Goal: Task Accomplishment & Management: Manage account settings

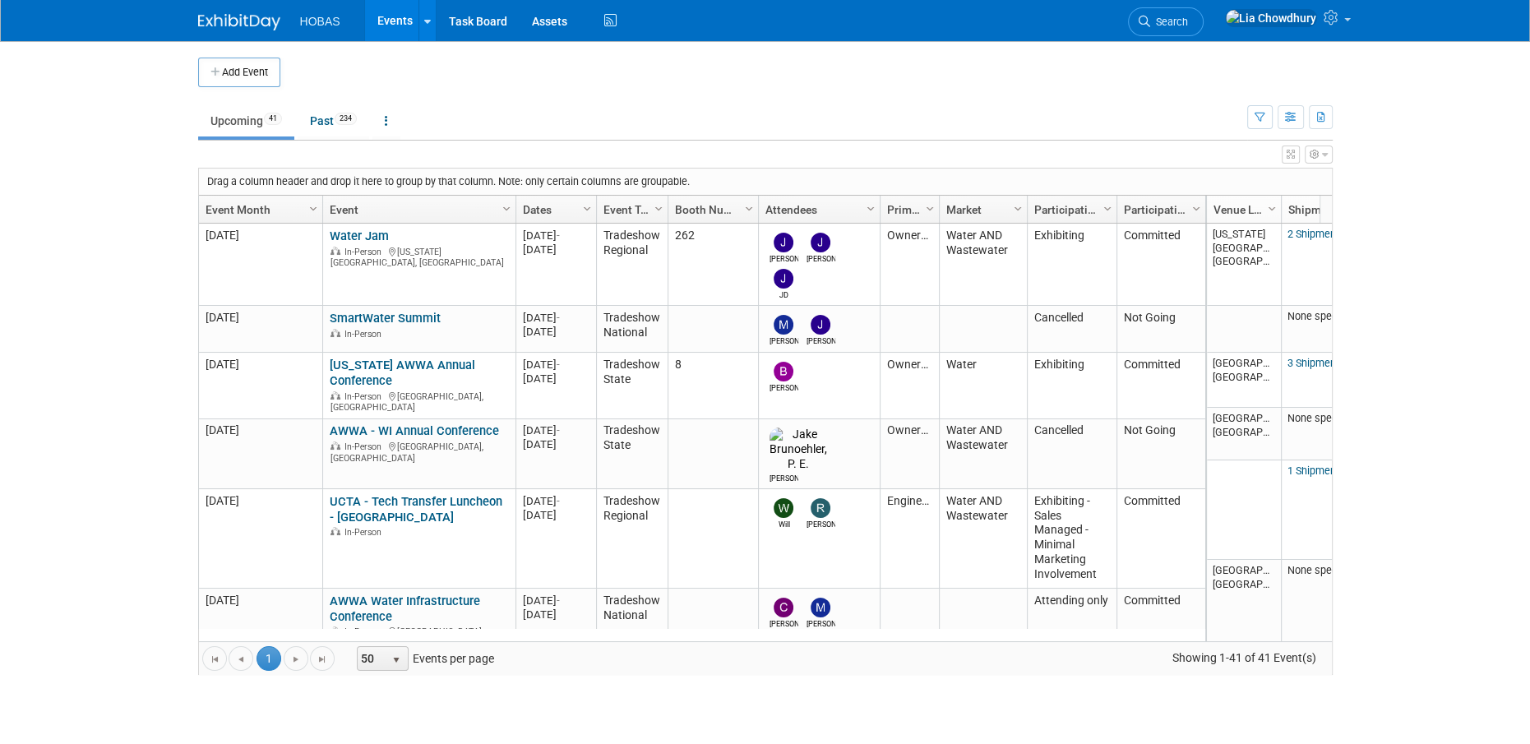
click at [238, 79] on button "Add Event" at bounding box center [239, 73] width 82 height 30
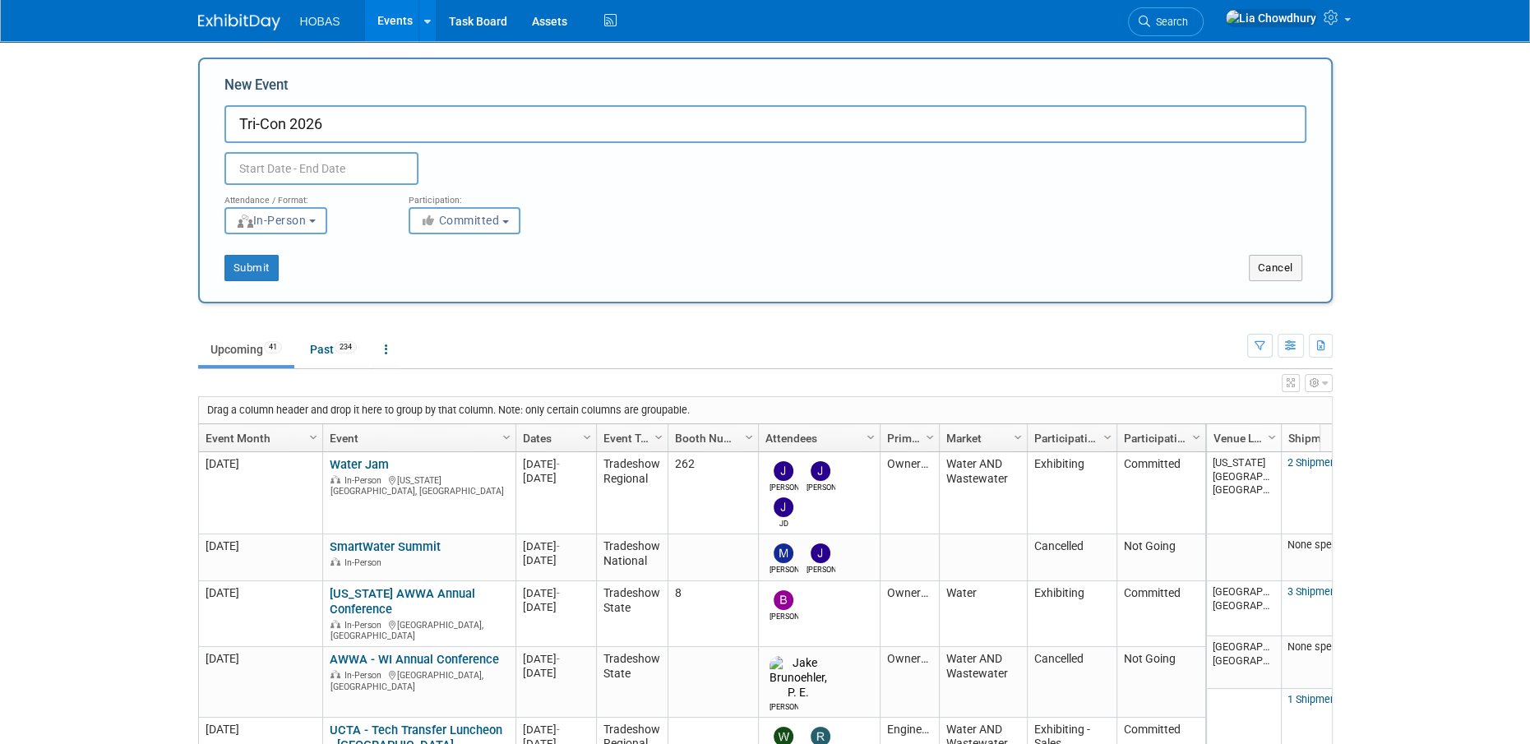
type input "Tri-Con 2026"
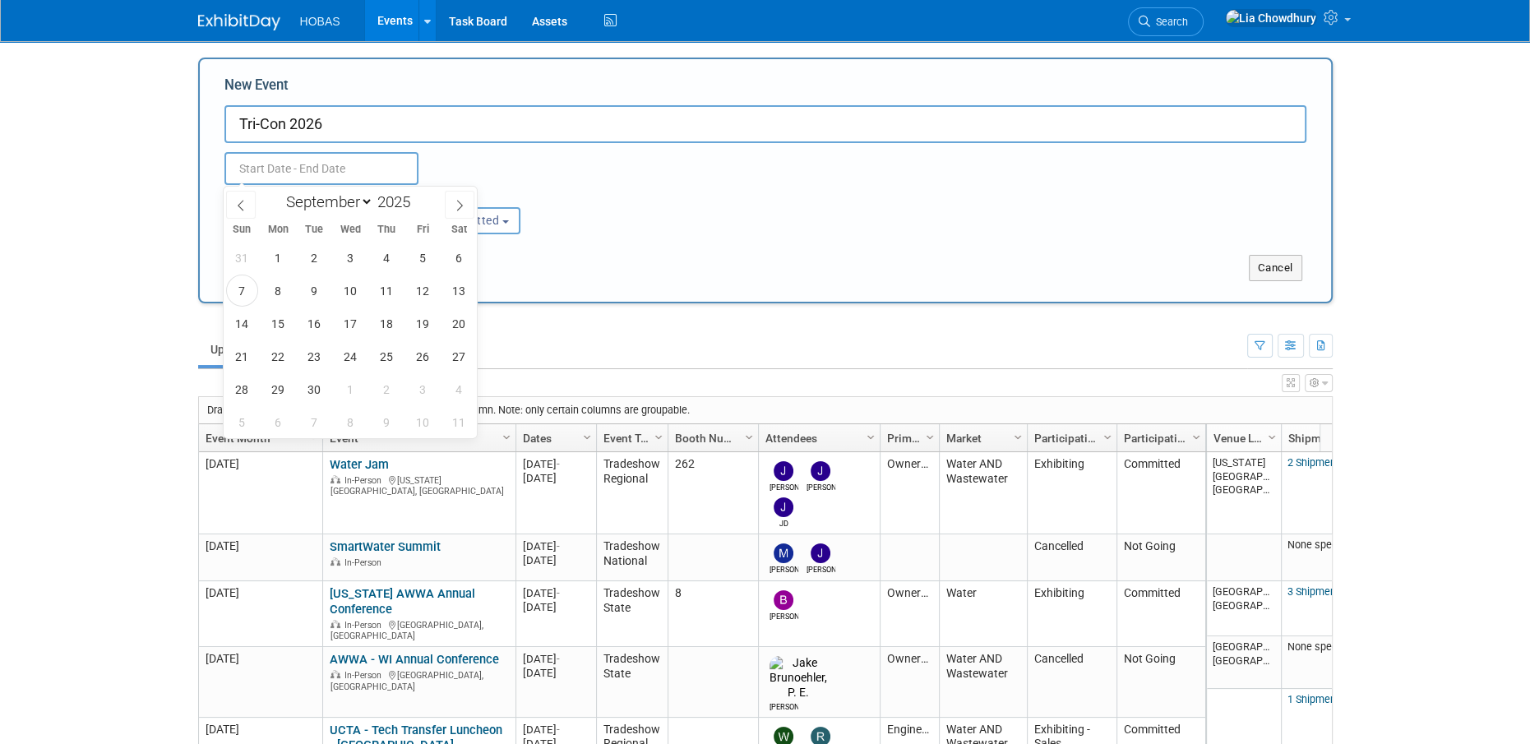
click at [246, 163] on input "text" at bounding box center [321, 168] width 194 height 33
click at [347, 198] on select "January February March April May June July August September October November De…" at bounding box center [326, 202] width 95 height 21
select select "7"
click at [279, 192] on select "January February March April May June July August September October November De…" at bounding box center [326, 202] width 95 height 21
click at [416, 204] on span at bounding box center [417, 207] width 12 height 10
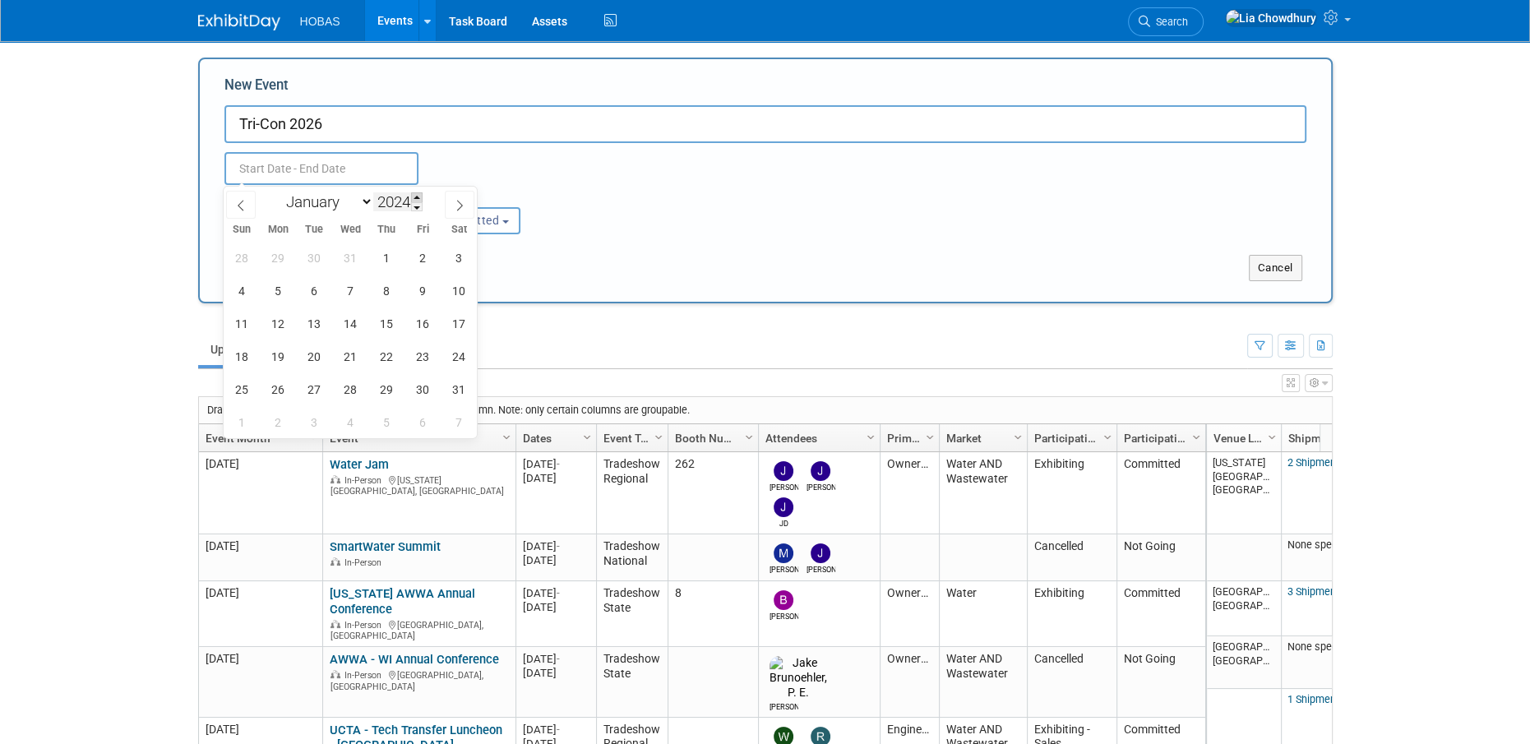
click at [418, 195] on span at bounding box center [417, 197] width 12 height 10
type input "2026"
click at [306, 381] on span "25" at bounding box center [314, 389] width 32 height 32
click at [421, 395] on span "28" at bounding box center [423, 389] width 32 height 32
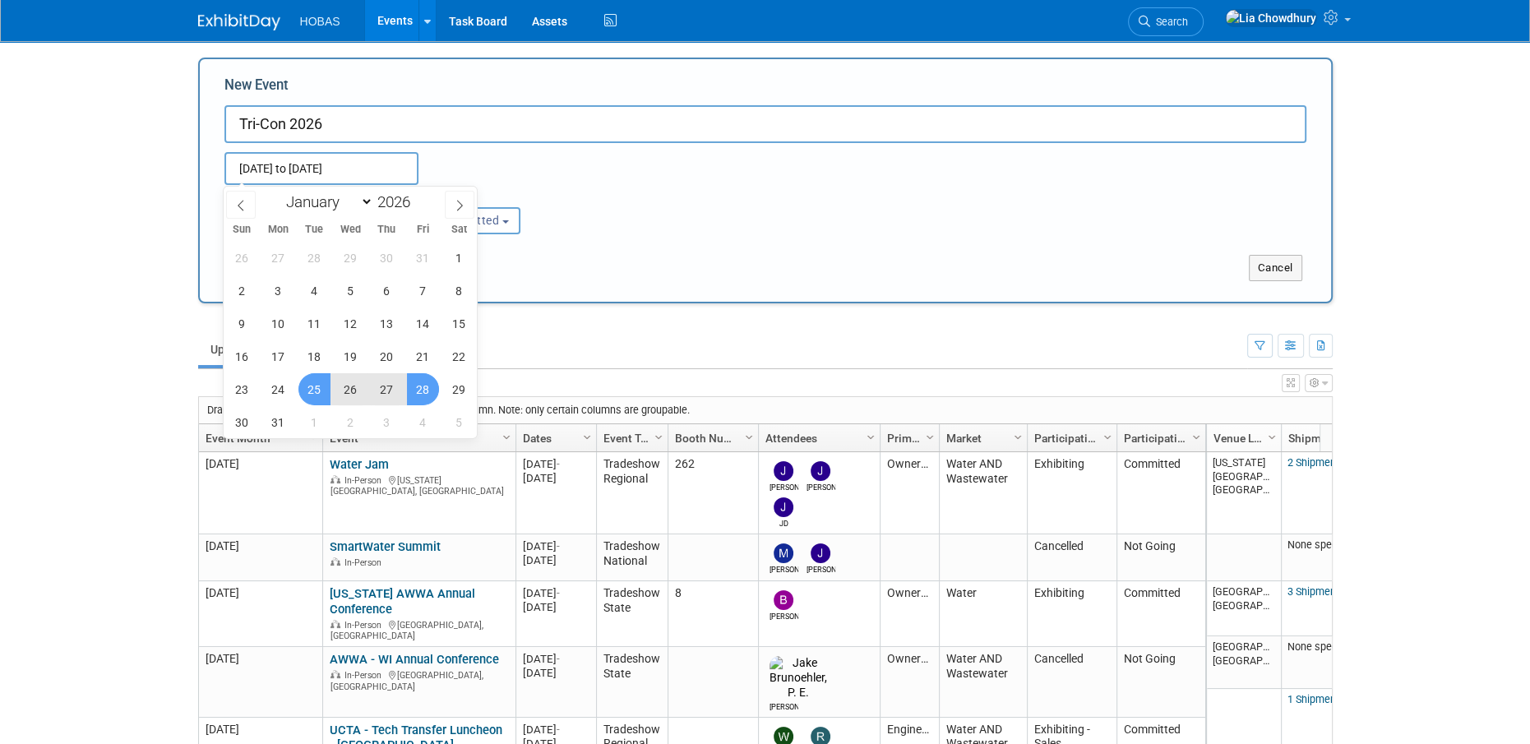
type input "Aug 25, 2026 to Aug 28, 2026"
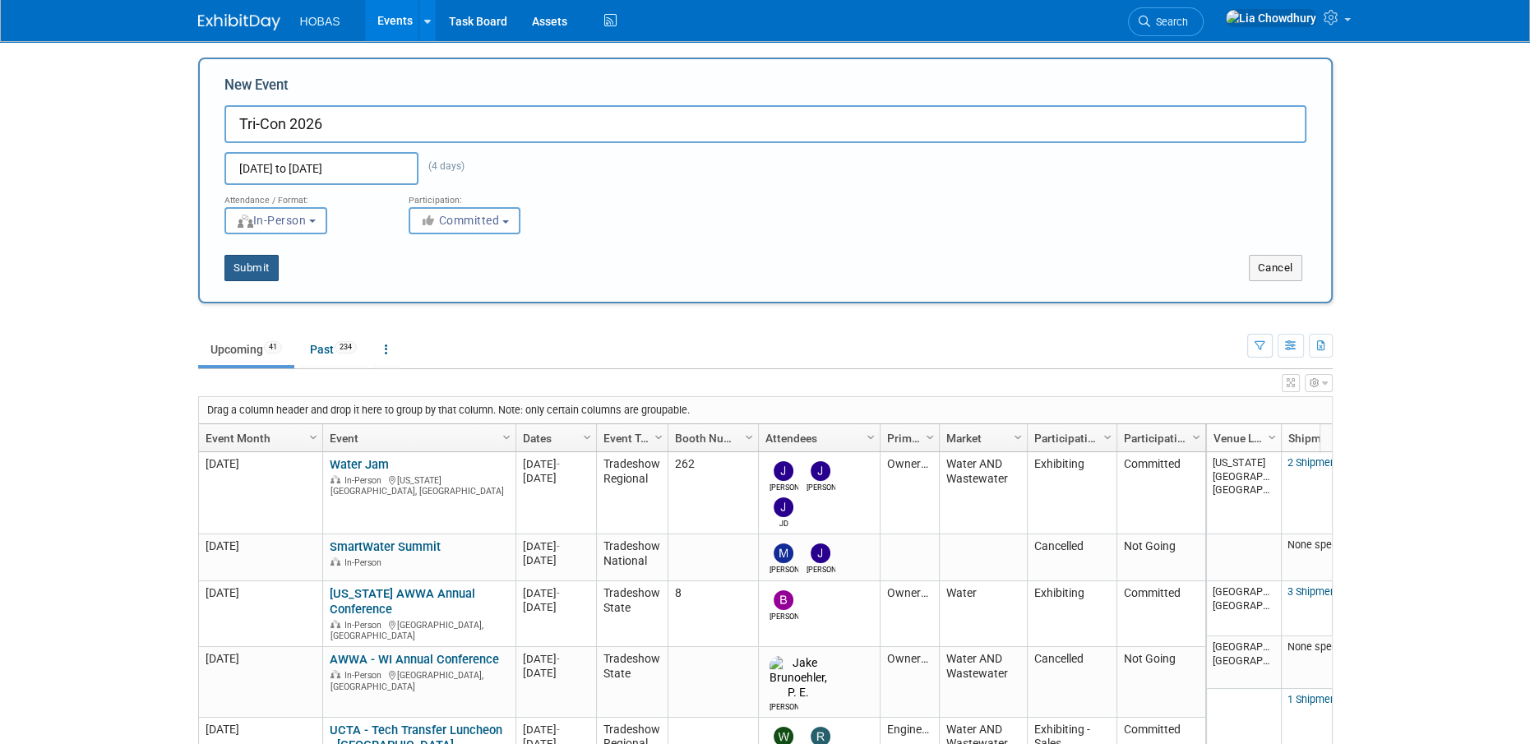
click at [266, 275] on button "Submit" at bounding box center [251, 268] width 54 height 26
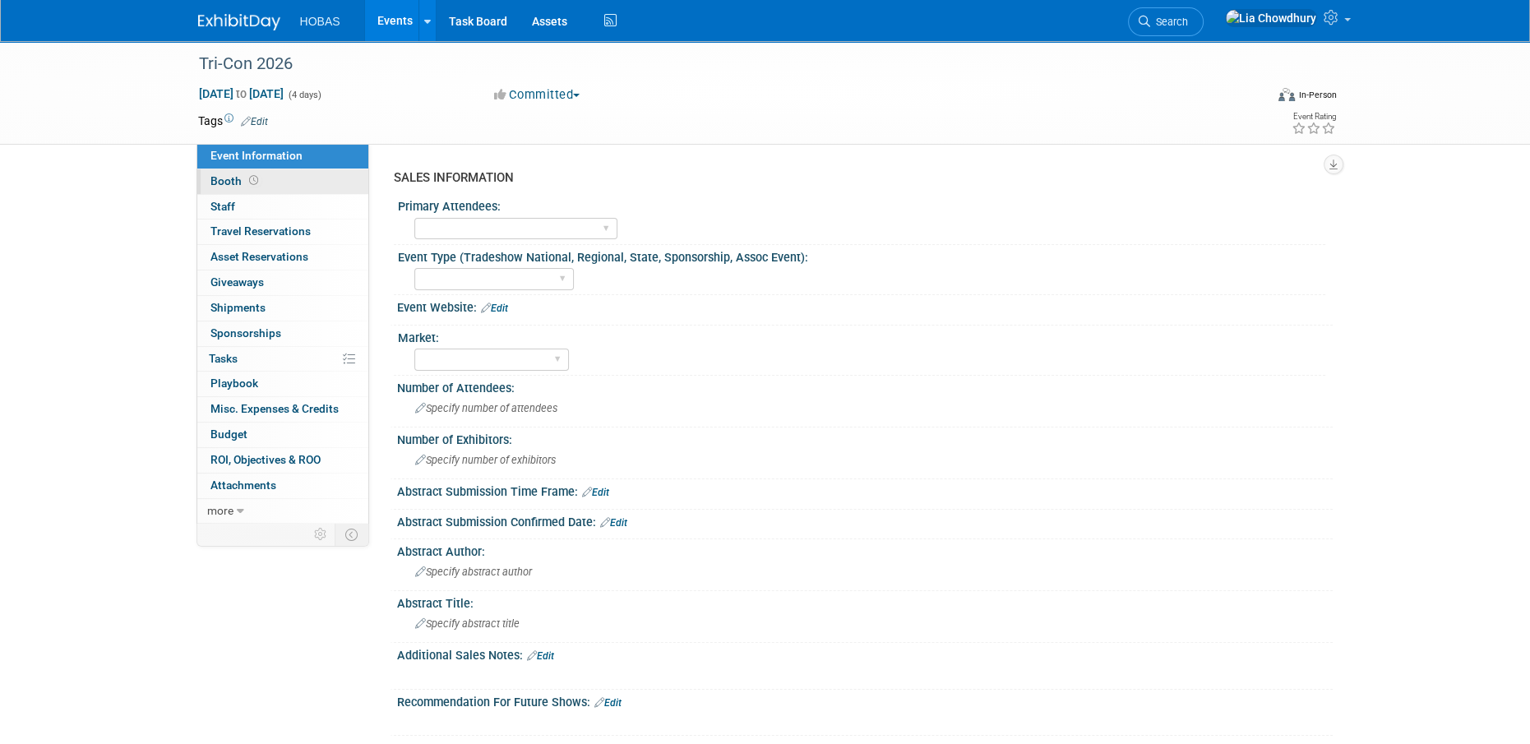
click at [228, 180] on span "Booth" at bounding box center [235, 180] width 51 height 13
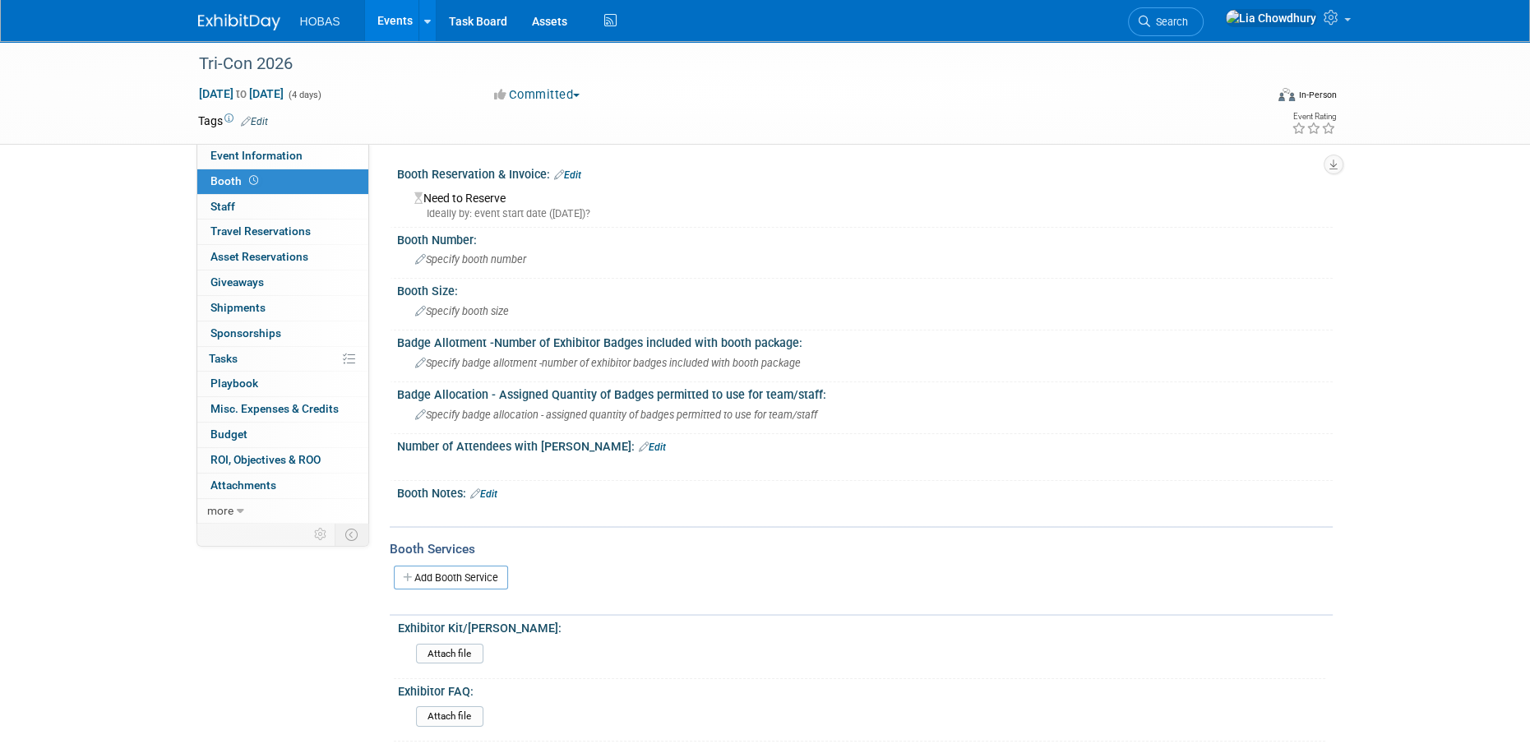
click at [573, 172] on link "Edit" at bounding box center [567, 175] width 27 height 12
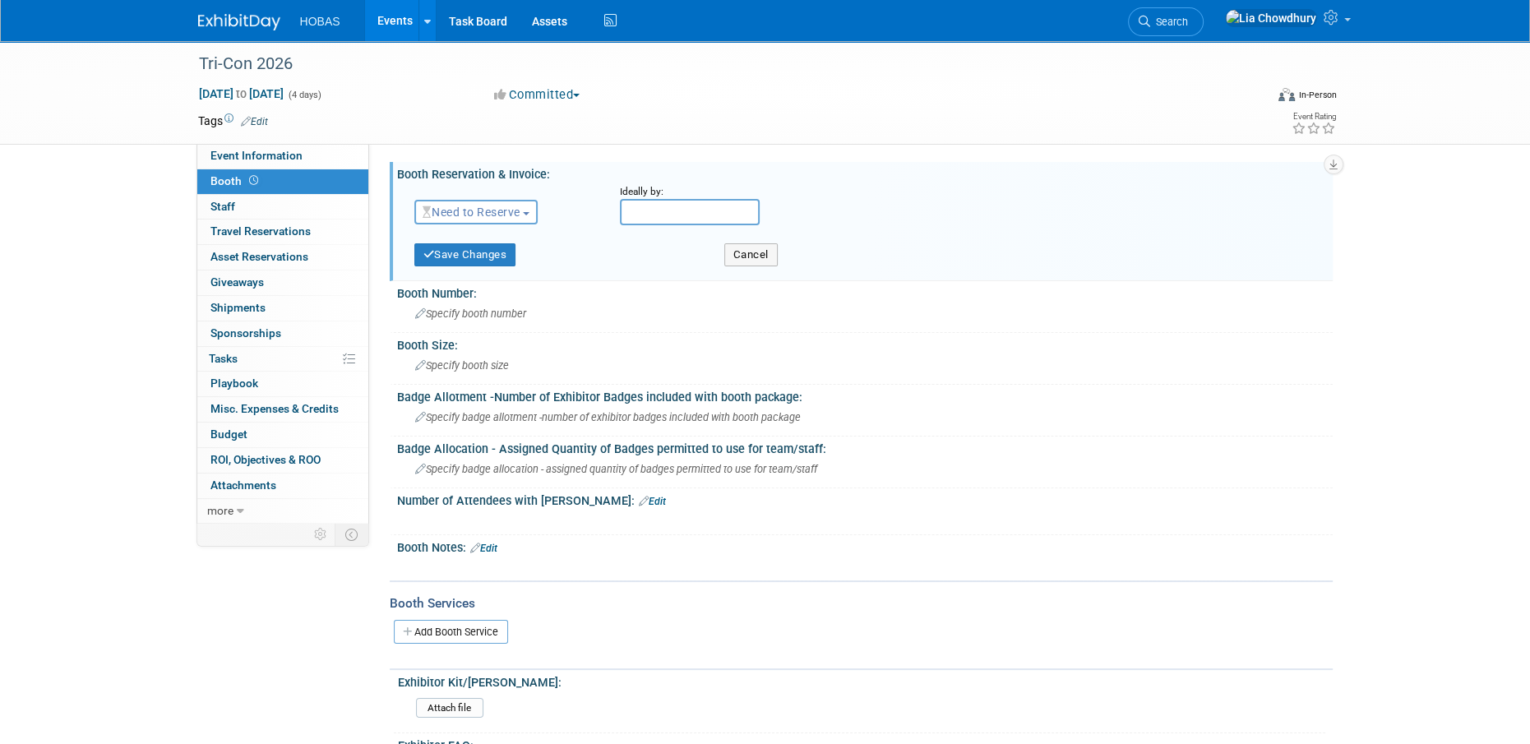
click at [496, 209] on span "Need to Reserve" at bounding box center [471, 211] width 98 height 13
click at [471, 284] on link "No Reservation Required" at bounding box center [503, 286] width 176 height 23
click at [476, 223] on button "No Reservation Required" at bounding box center [501, 212] width 174 height 25
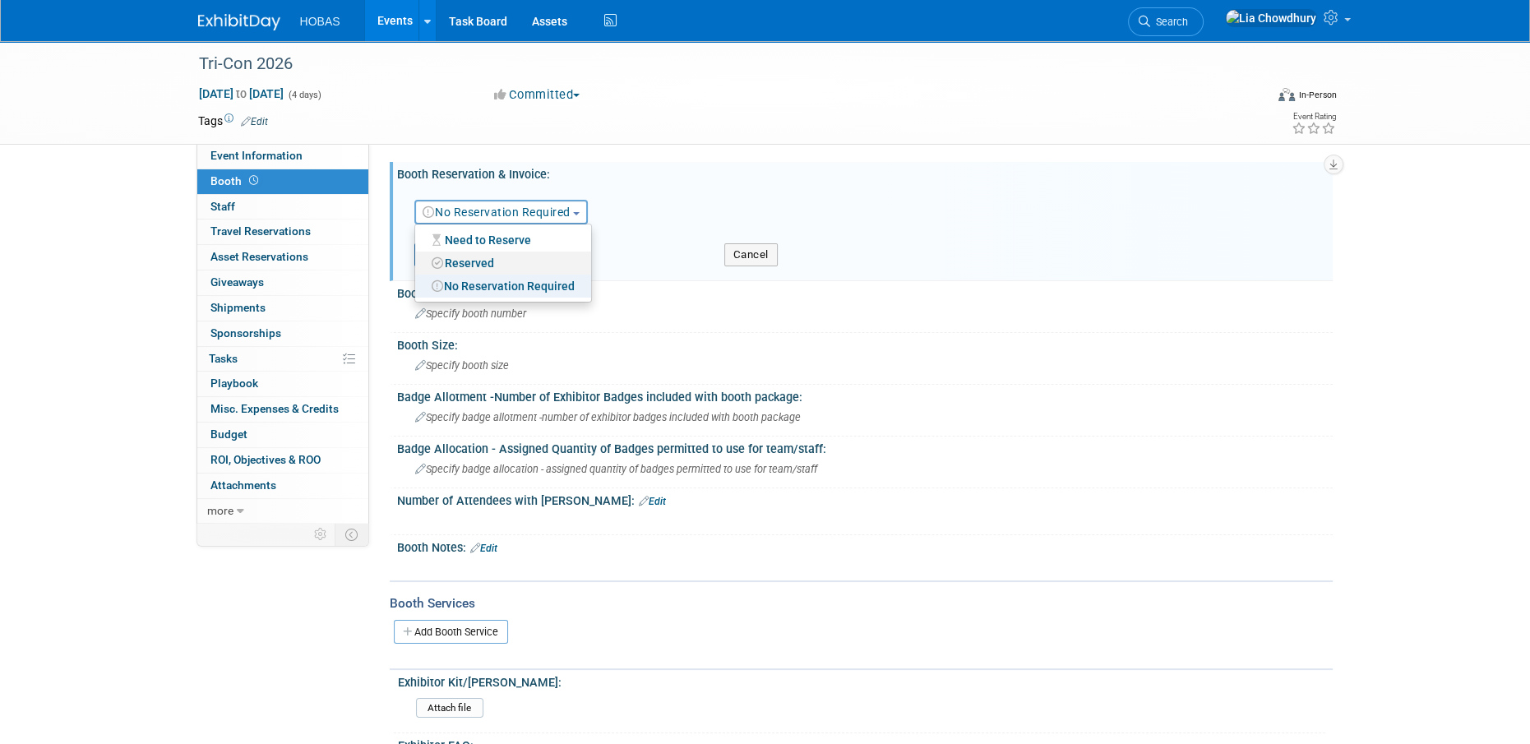
click at [479, 253] on link "Reserved" at bounding box center [503, 263] width 176 height 23
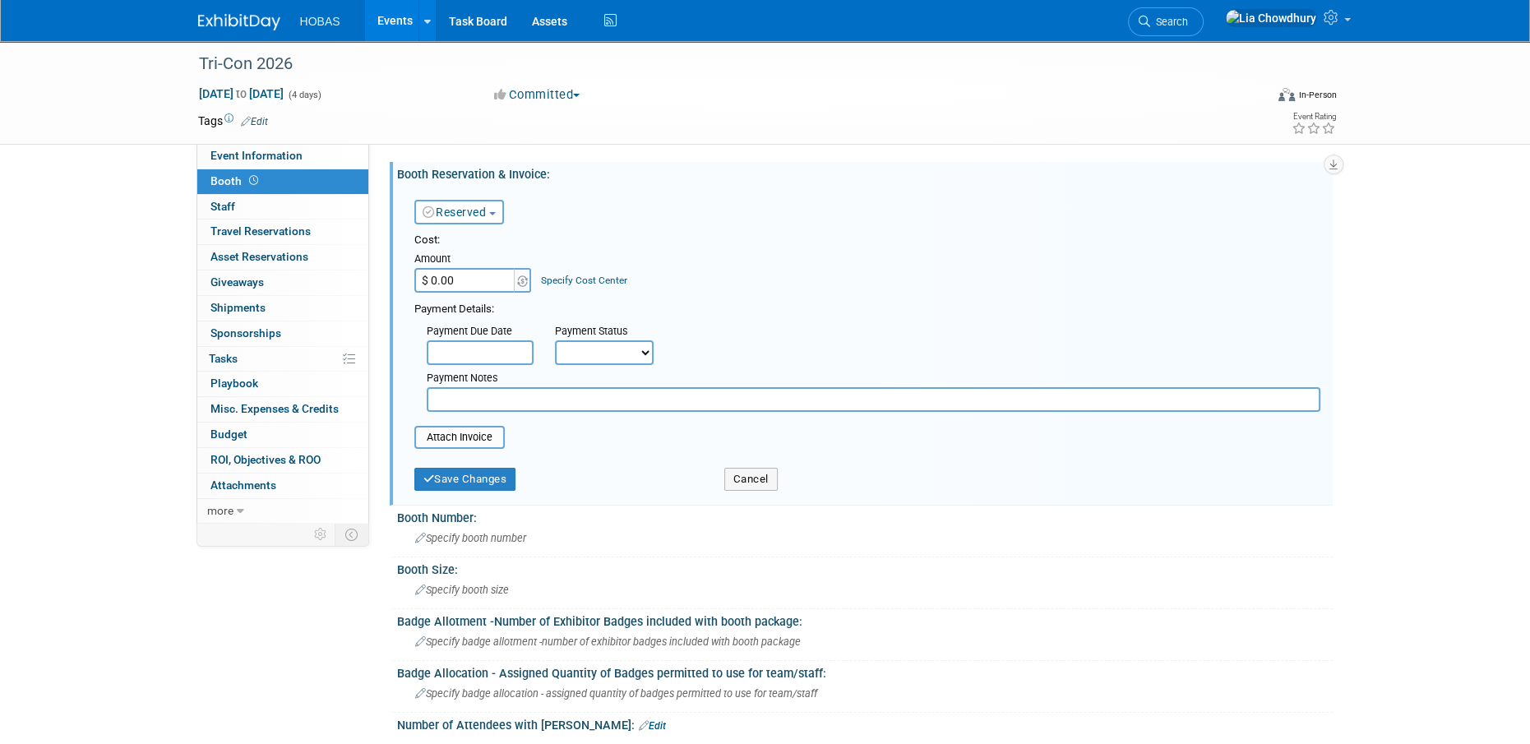
click at [456, 284] on input "$ 0.00" at bounding box center [465, 280] width 103 height 25
type input "$ 250.00"
click at [456, 400] on input "text" at bounding box center [873, 399] width 893 height 25
type input "Paid by Bryant"
click at [611, 358] on select "Not Paid Yet Partially Paid Paid in Full" at bounding box center [604, 352] width 99 height 25
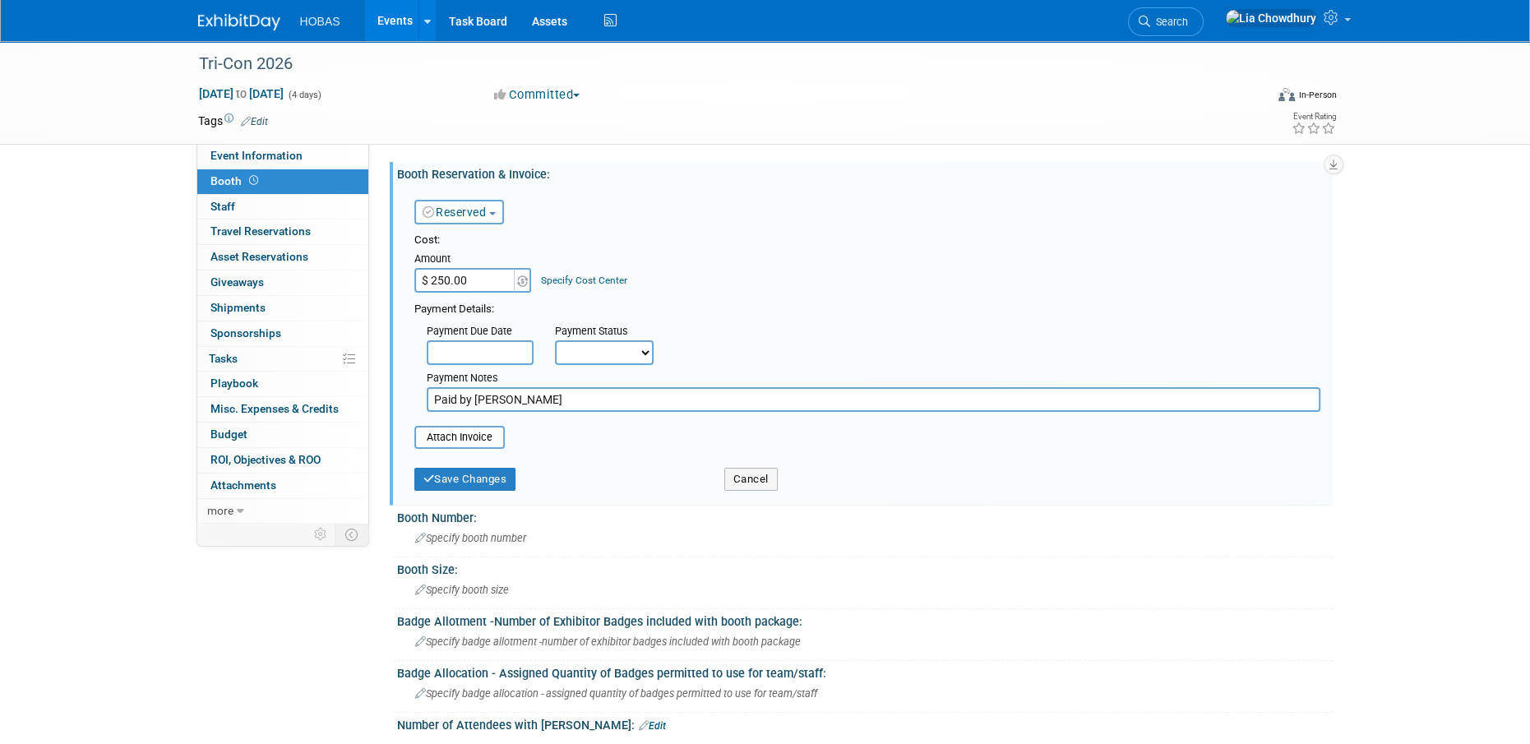
select select "1"
click at [555, 340] on select "Not Paid Yet Partially Paid Paid in Full" at bounding box center [604, 352] width 99 height 25
click at [462, 437] on input "file" at bounding box center [405, 437] width 196 height 20
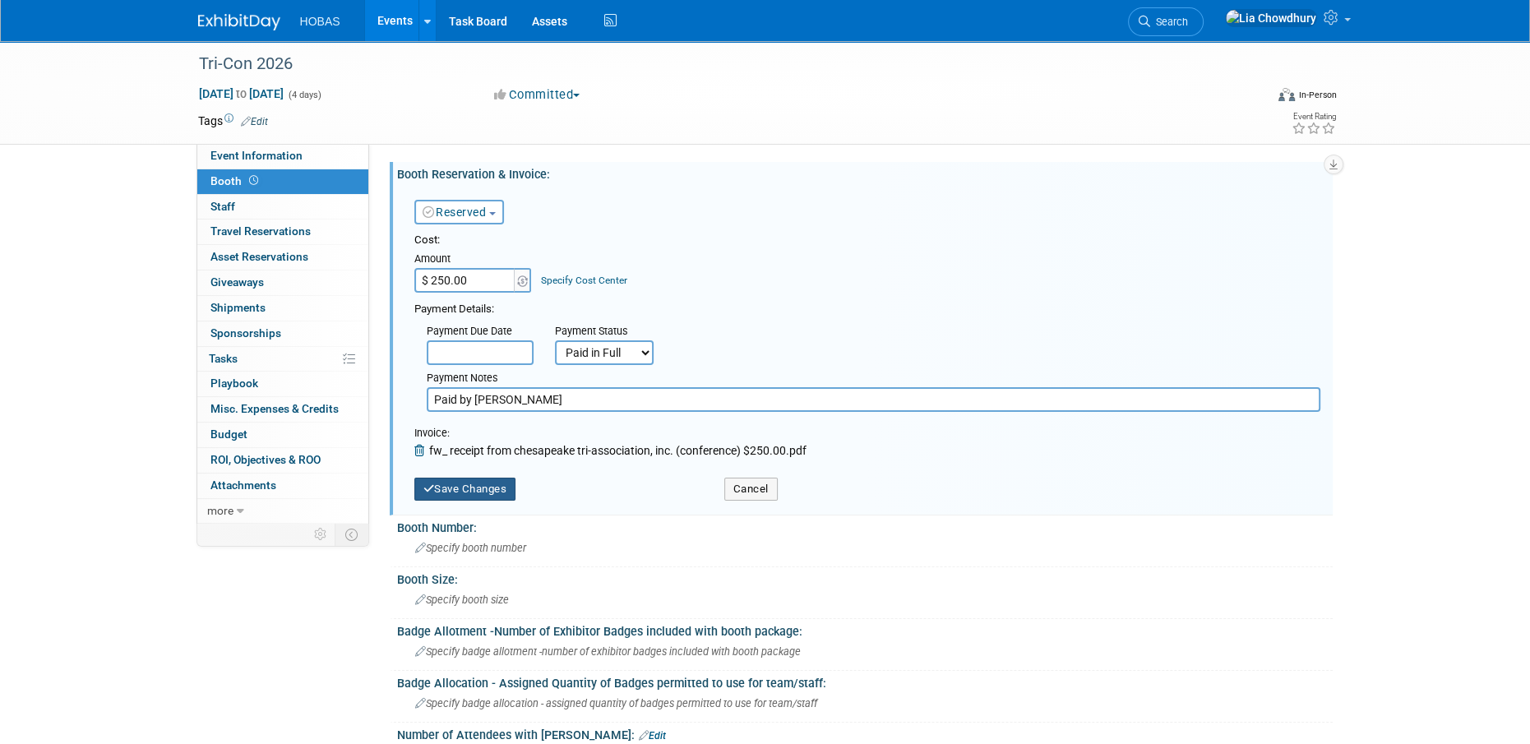
click at [471, 490] on button "Save Changes" at bounding box center [465, 489] width 102 height 23
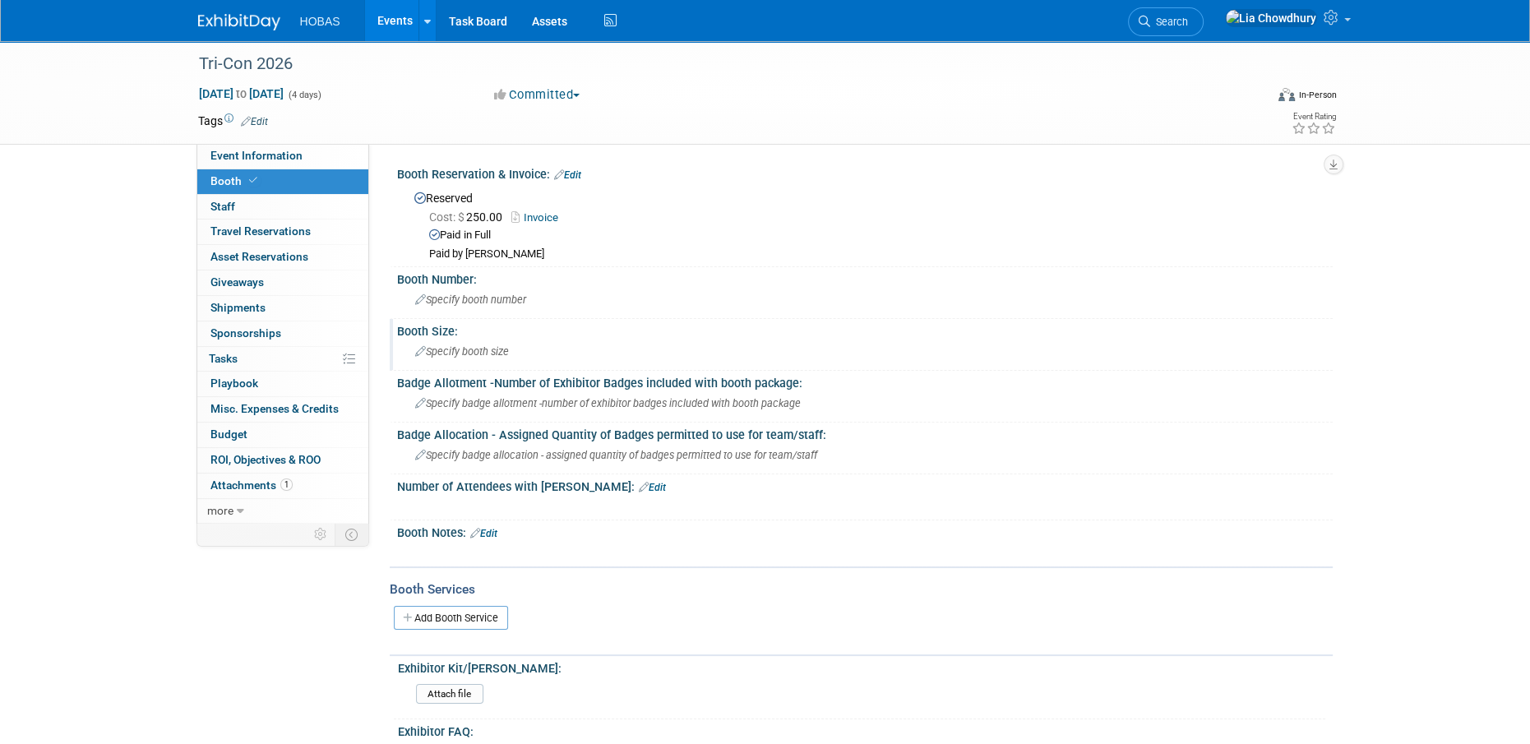
click at [444, 340] on div "Specify booth size" at bounding box center [864, 351] width 911 height 25
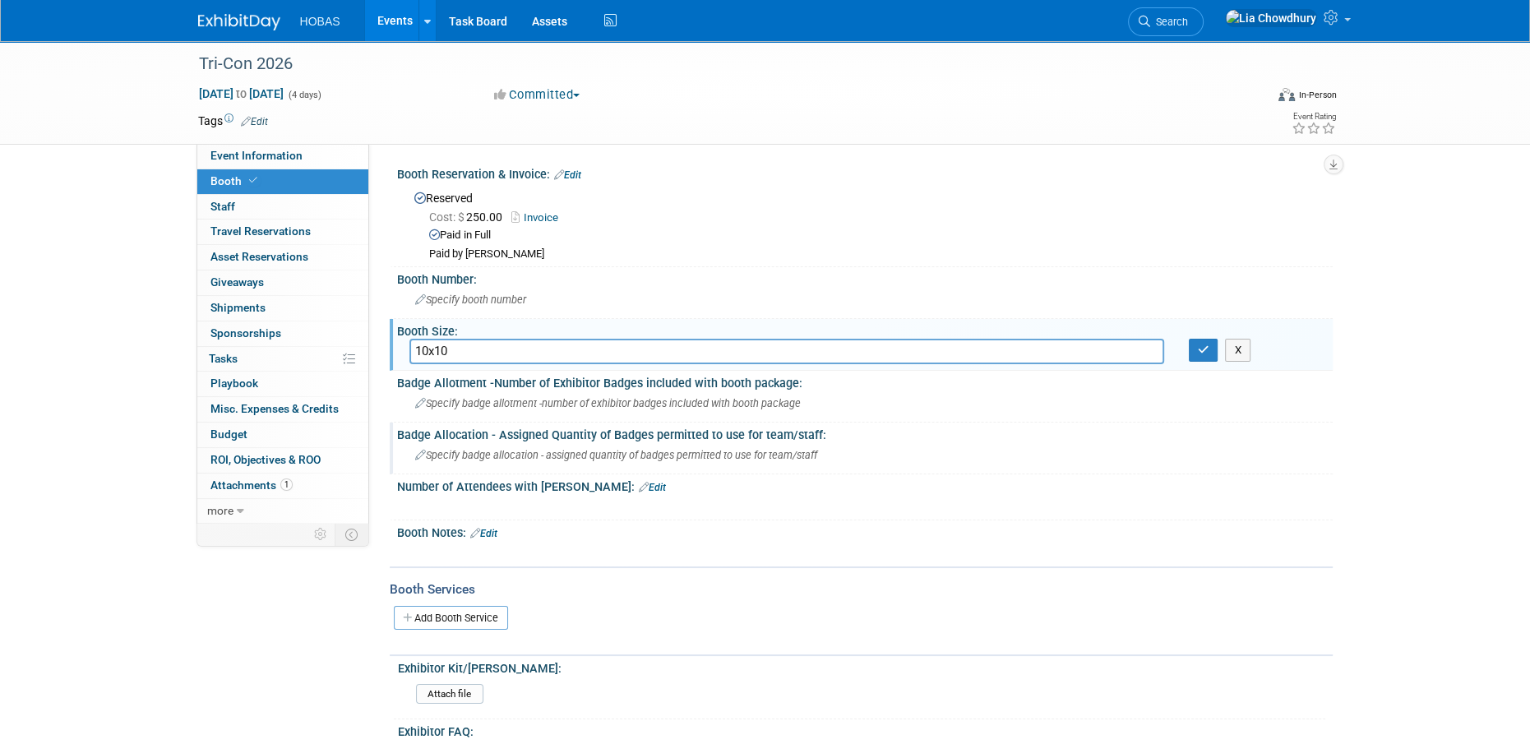
type input "10x10"
click at [911, 469] on div "Badge Allocation - Assigned Quantity of Badges permitted to use for team/staff:…" at bounding box center [861, 448] width 943 height 52
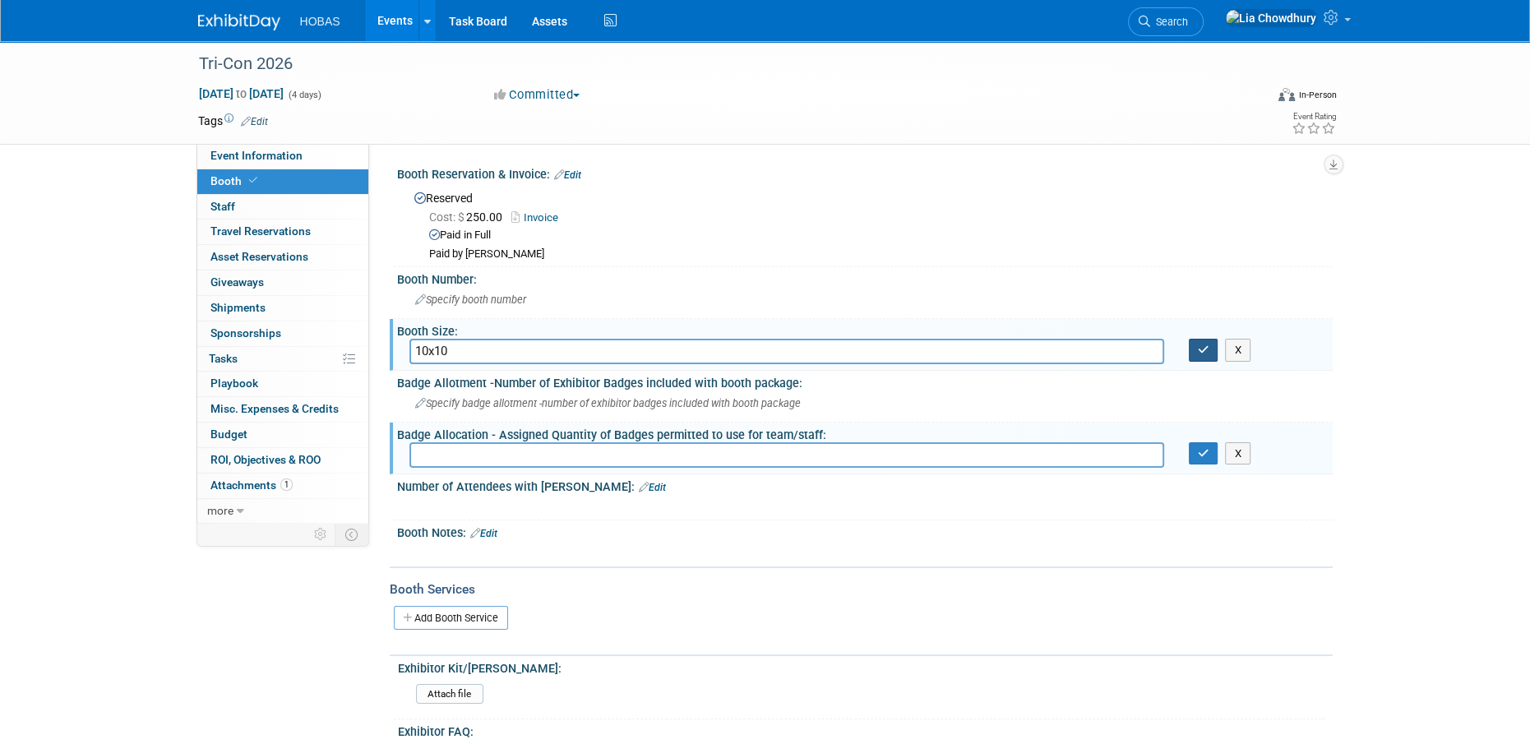
click at [1198, 349] on icon "button" at bounding box center [1204, 349] width 12 height 11
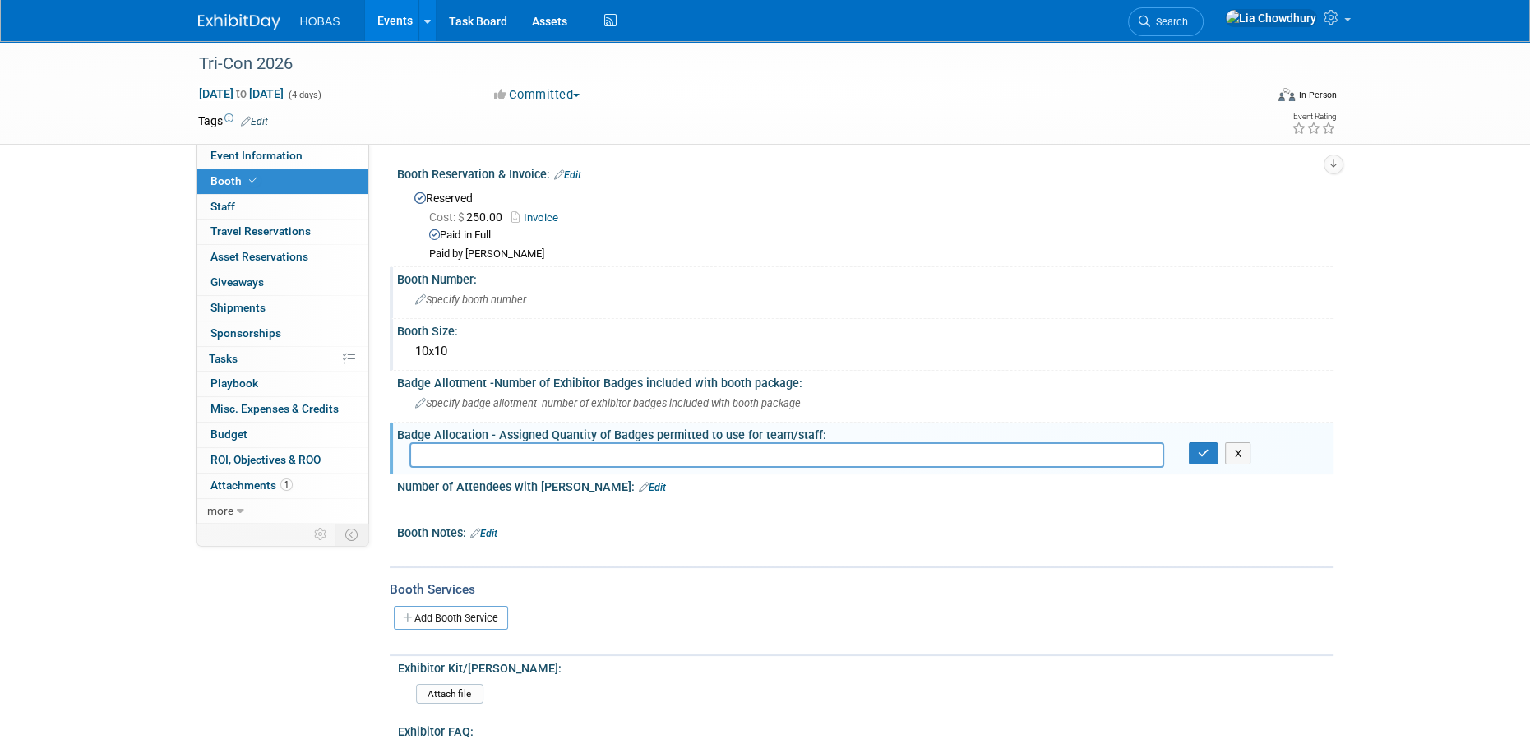
click at [433, 300] on span "Specify booth number" at bounding box center [470, 299] width 111 height 12
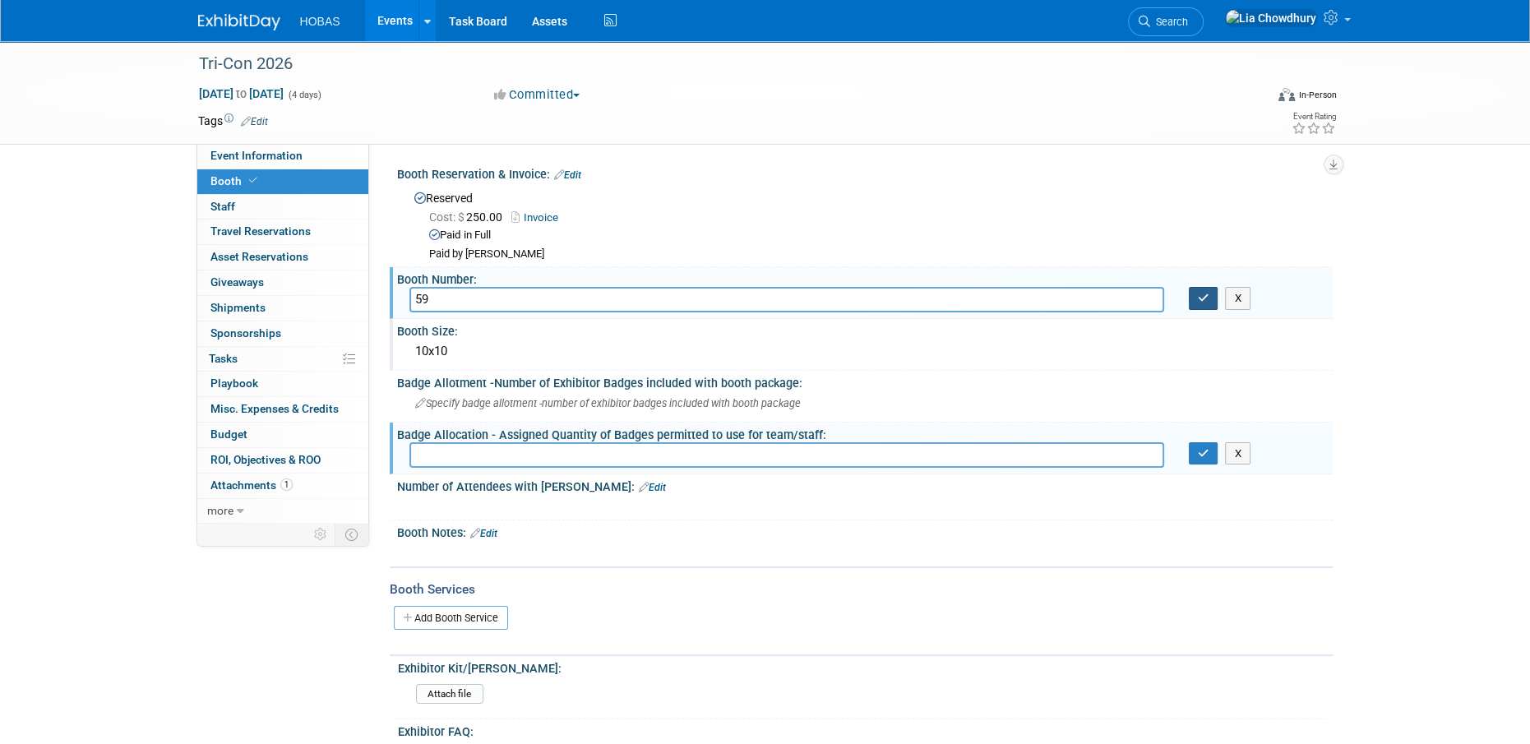
type input "59"
click at [1196, 302] on button "button" at bounding box center [1203, 298] width 30 height 23
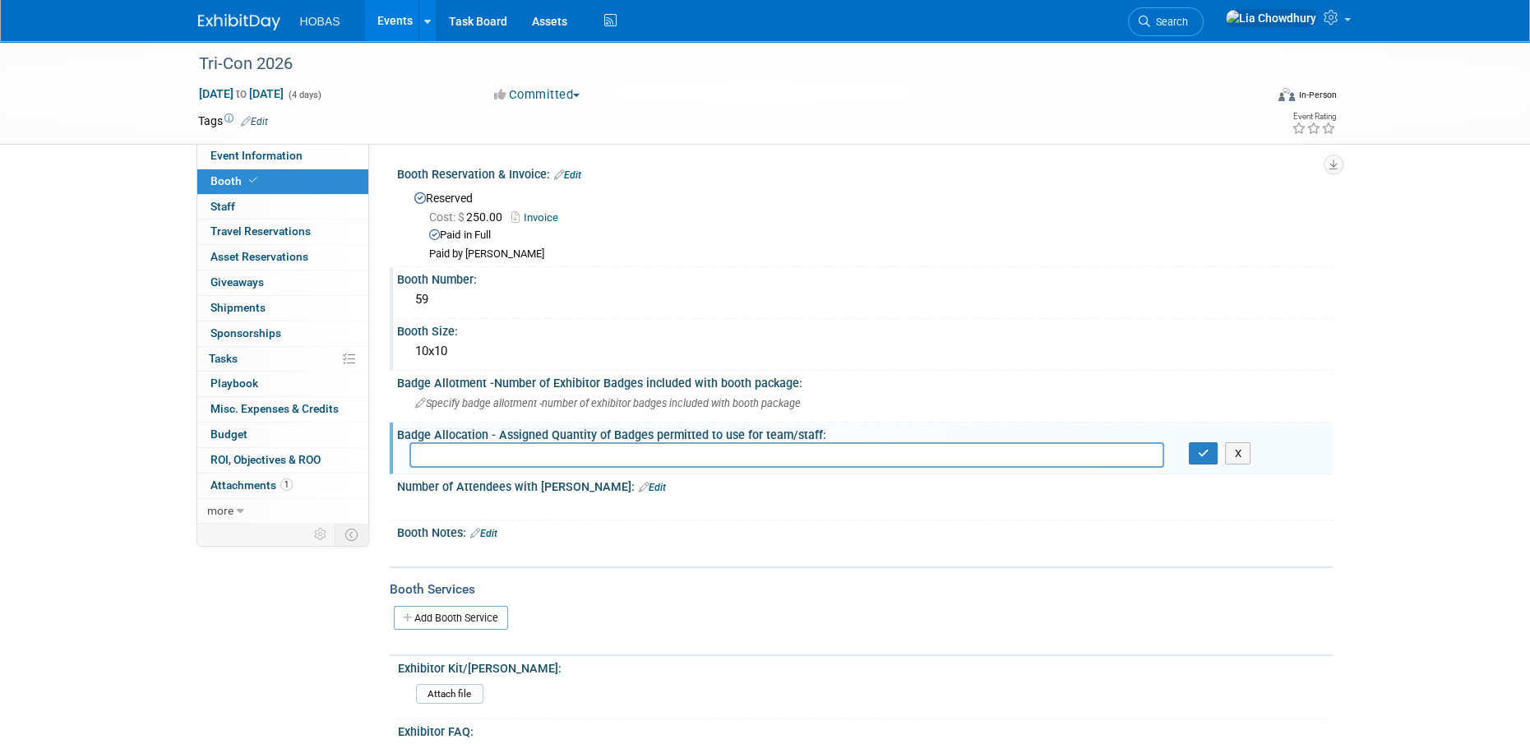
click at [1045, 343] on div "10x10" at bounding box center [864, 351] width 911 height 25
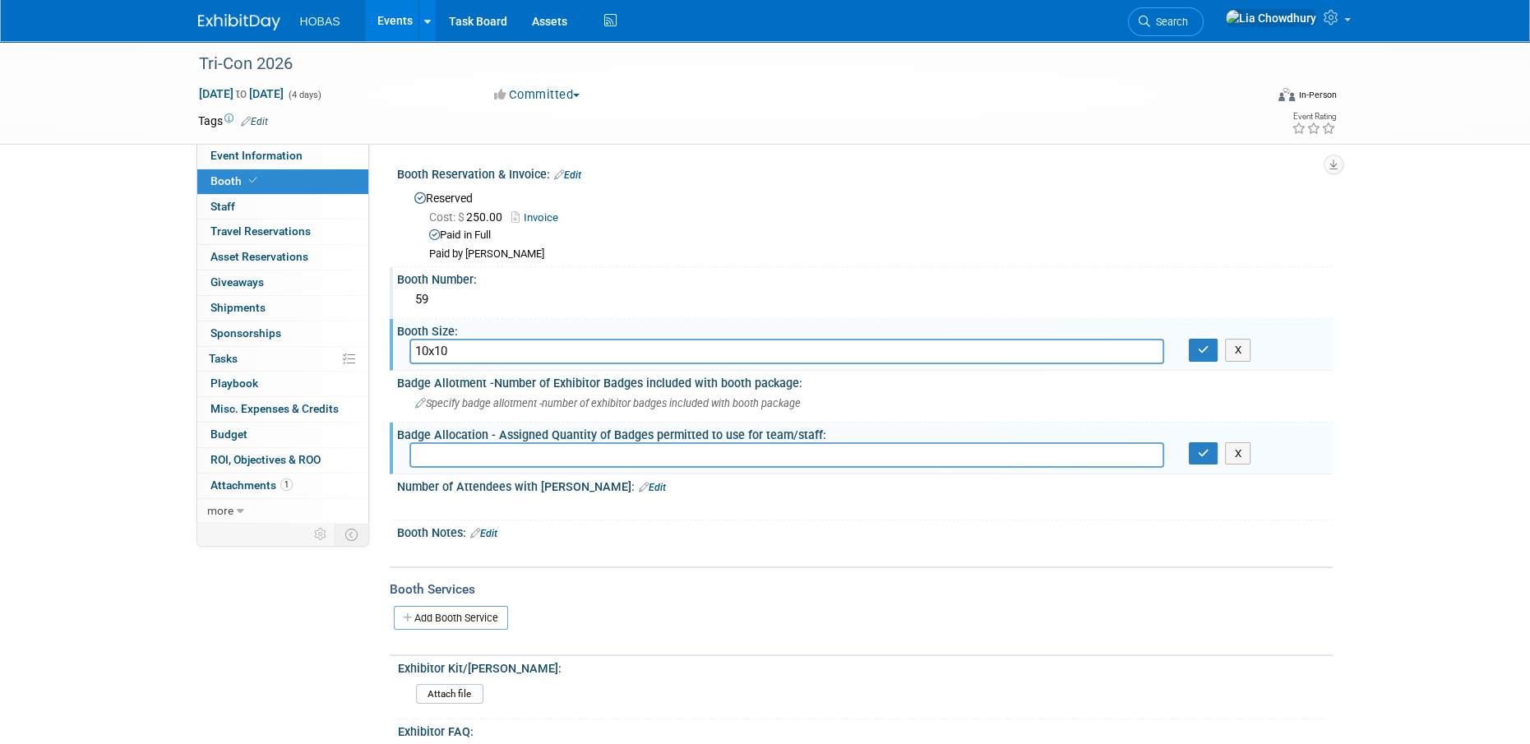
click at [393, 21] on link "Events" at bounding box center [395, 20] width 60 height 41
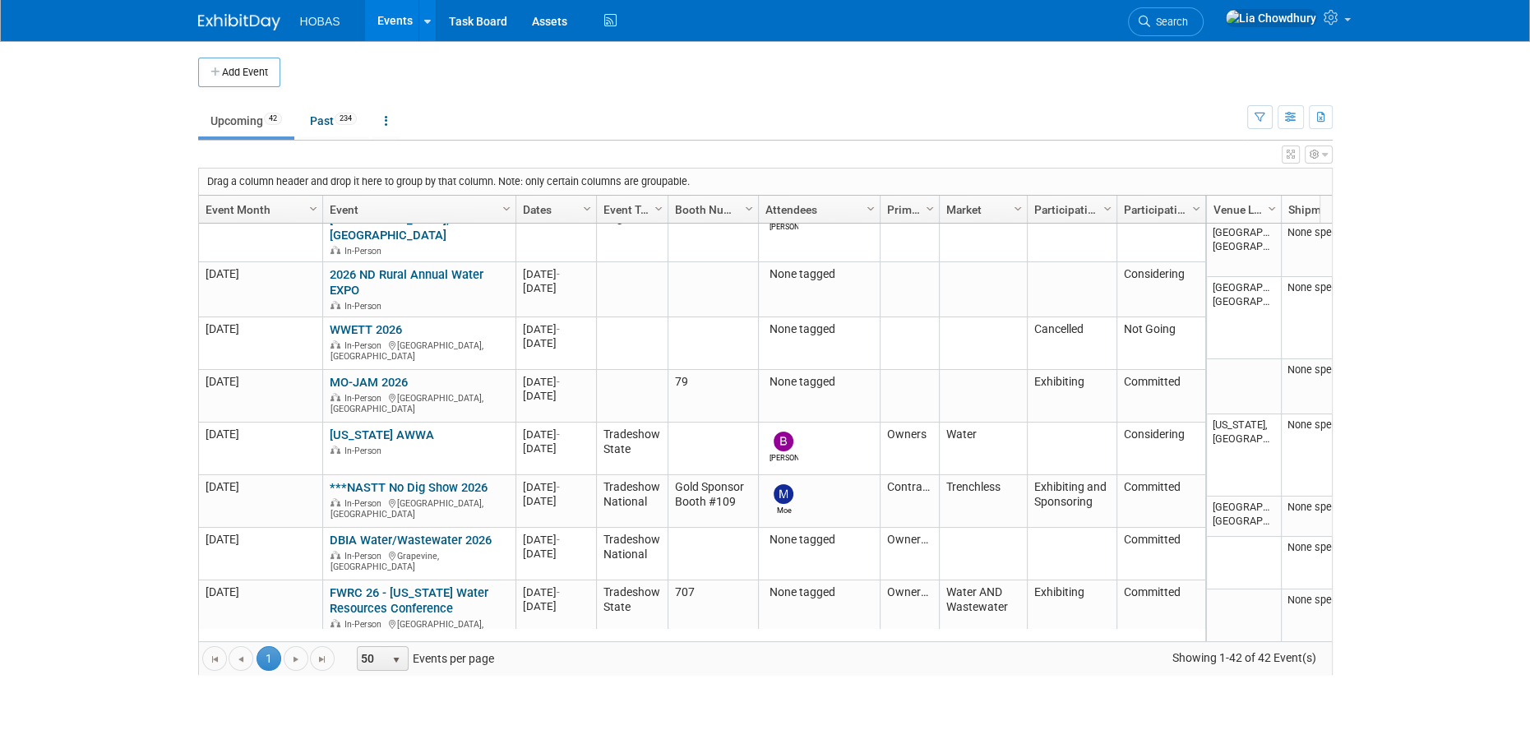
scroll to position [2640, 0]
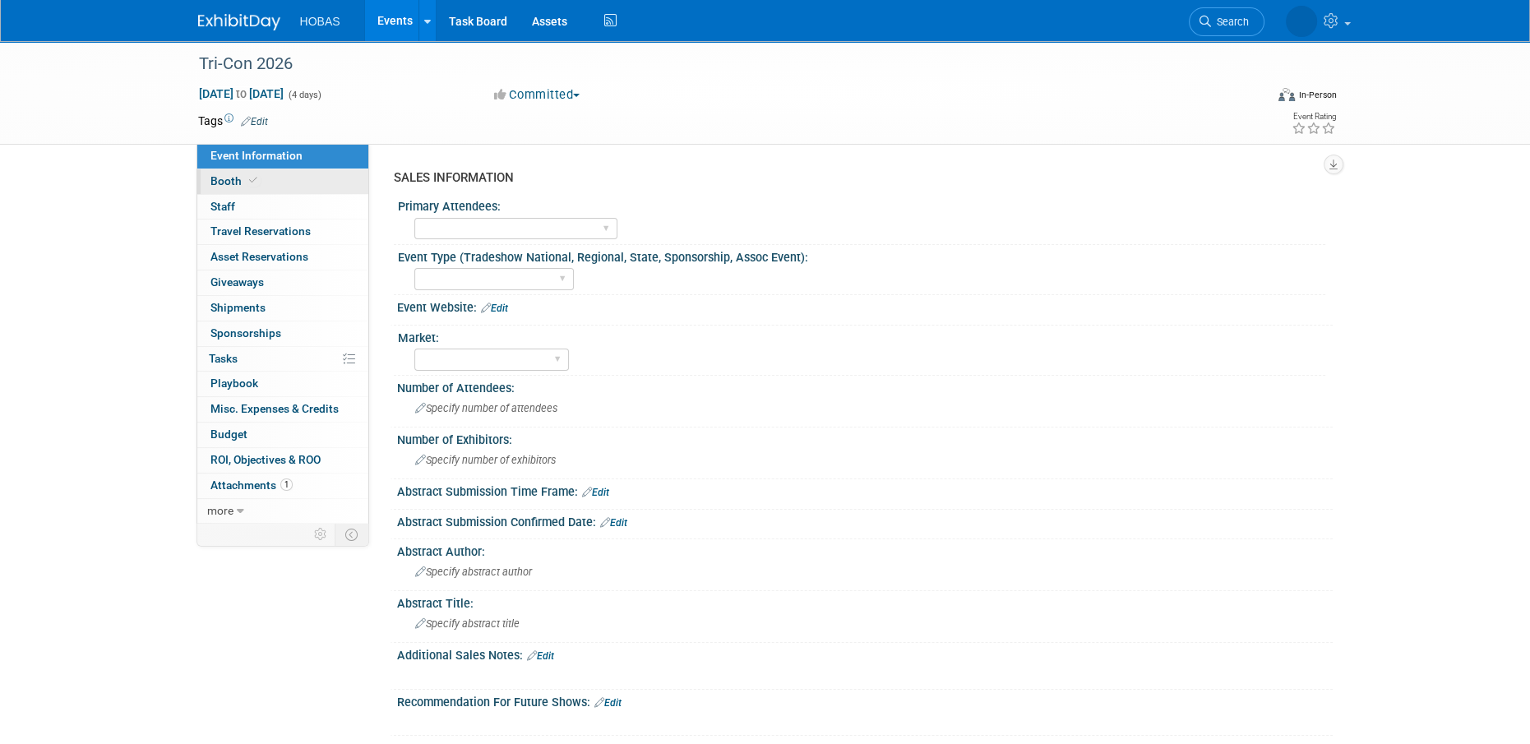
click at [257, 182] on span at bounding box center [253, 180] width 15 height 12
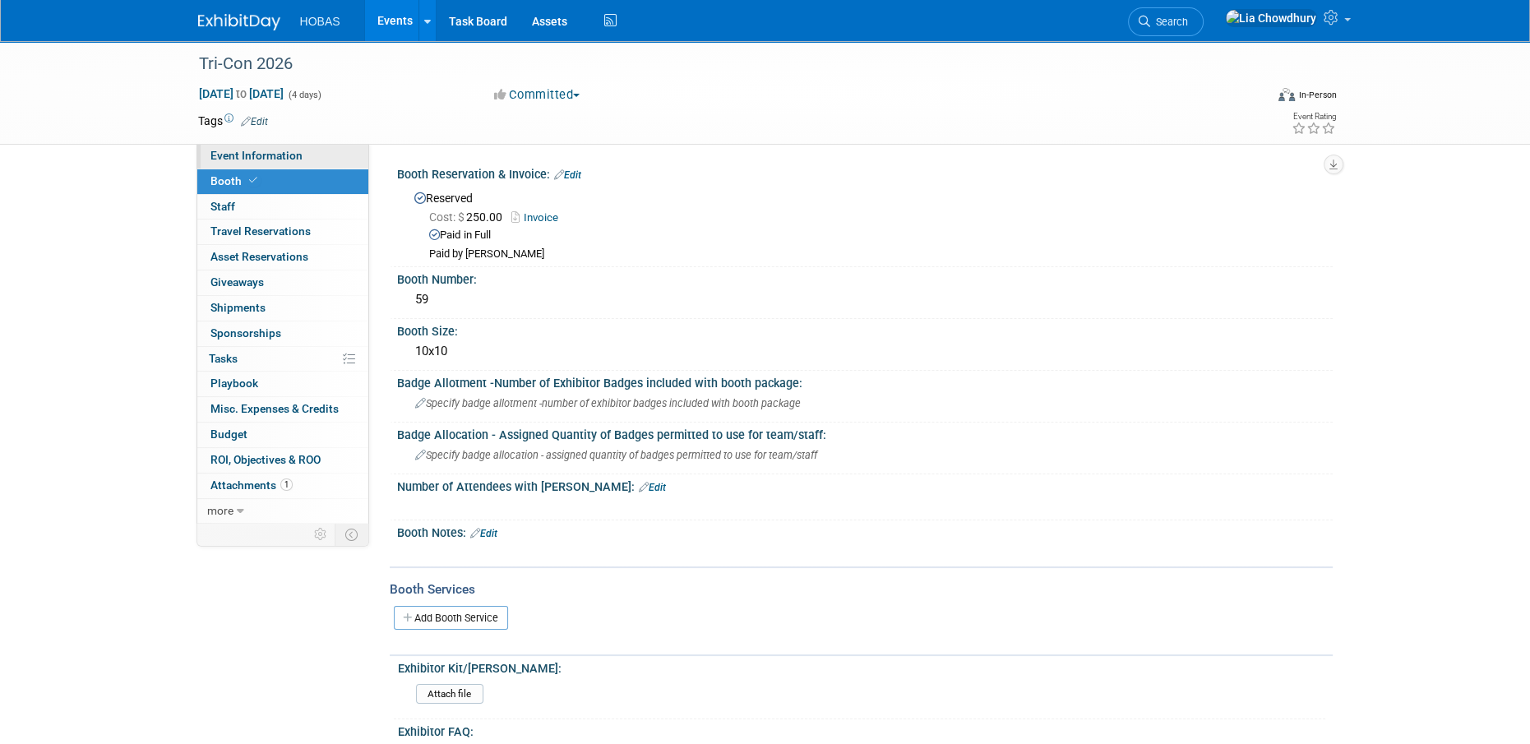
click at [252, 163] on link "Event Information" at bounding box center [282, 156] width 171 height 25
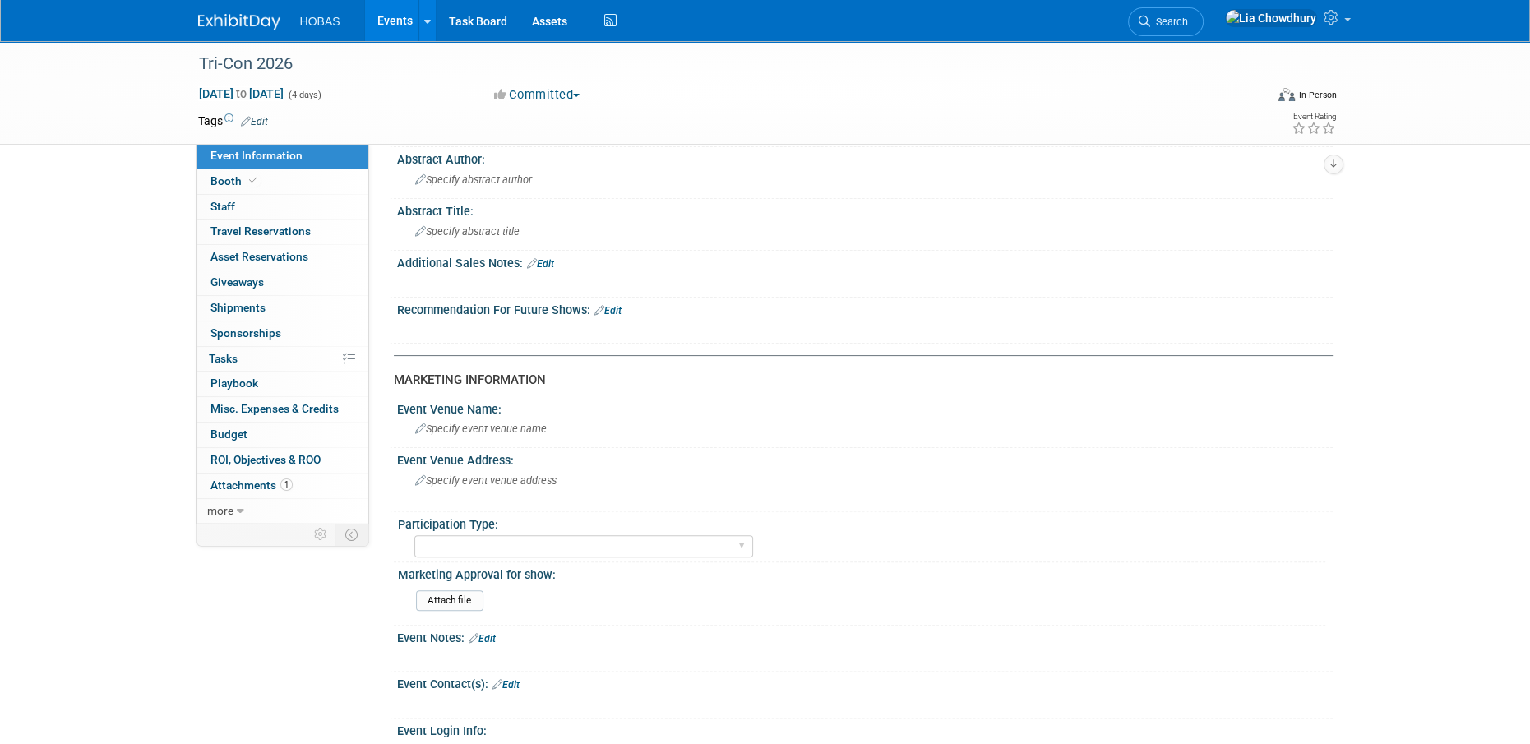
scroll to position [390, 0]
click at [505, 547] on select "Attending only Exhibiting Sponsorship only Exhibiting and Sponsoring Exhibiting…" at bounding box center [583, 548] width 339 height 22
select select "Exhibiting"
click at [414, 537] on select "Attending only Exhibiting Sponsorship only Exhibiting and Sponsoring Exhibiting…" at bounding box center [583, 548] width 339 height 22
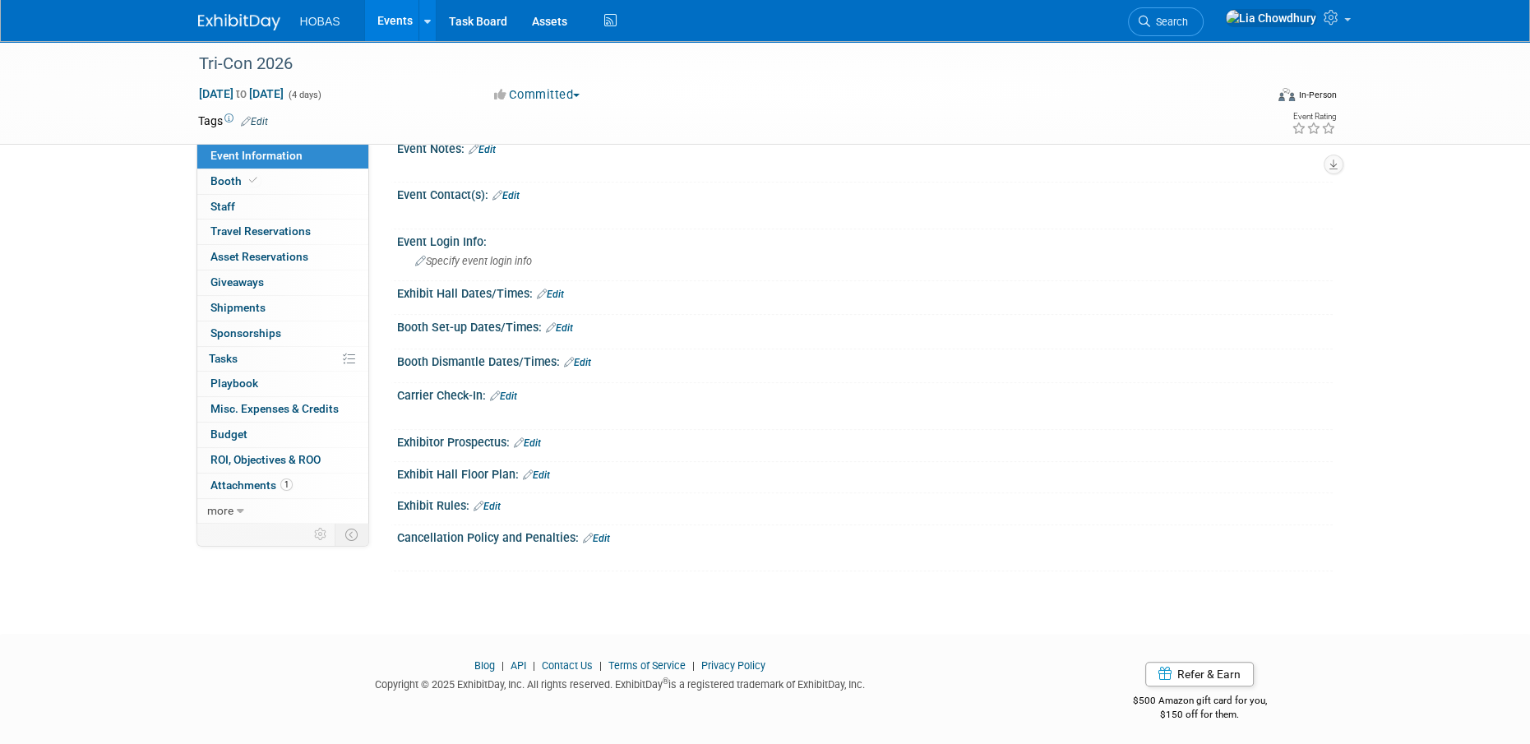
scroll to position [884, 0]
click at [391, 23] on link "Events" at bounding box center [395, 20] width 60 height 41
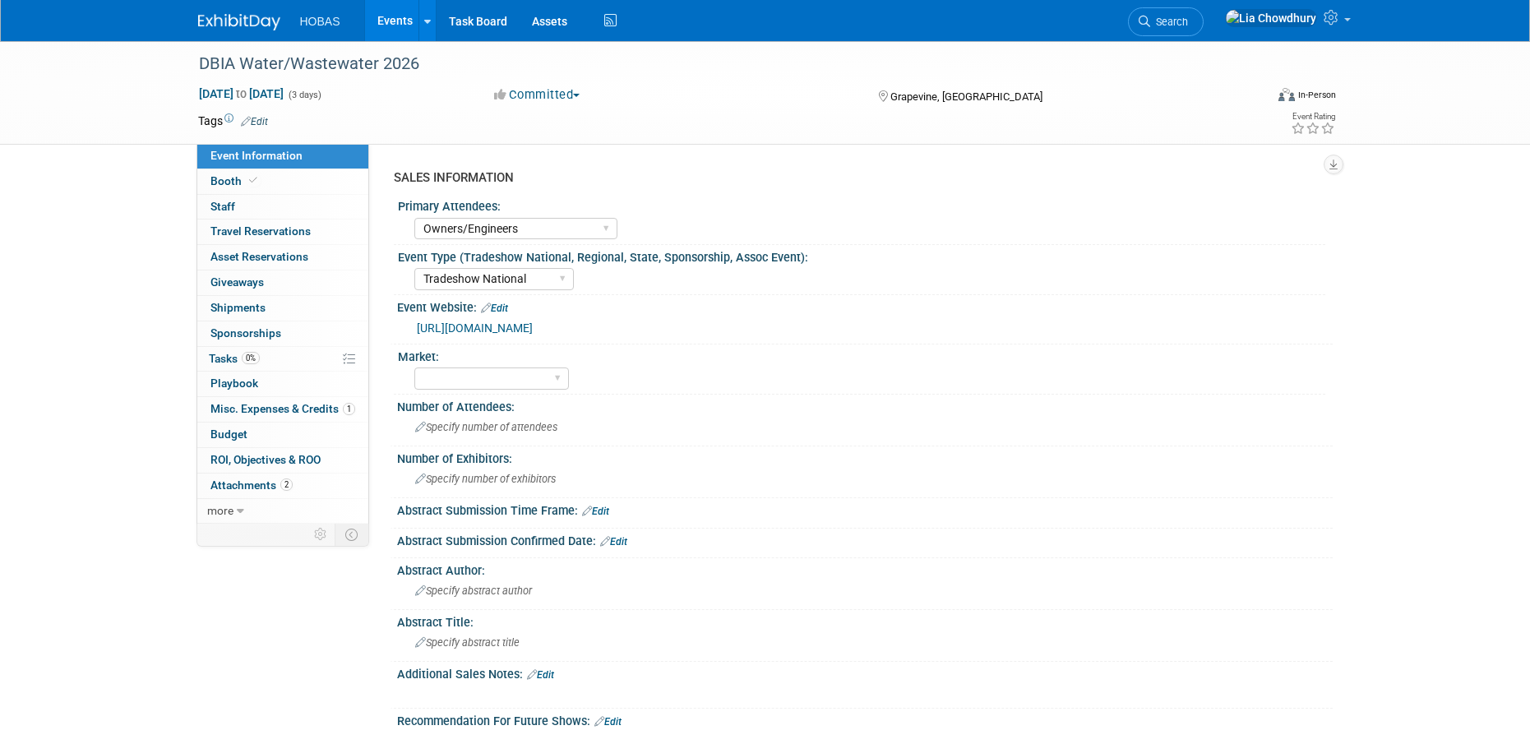
select select "Owners/Engineers"
select select "Tradeshow National"
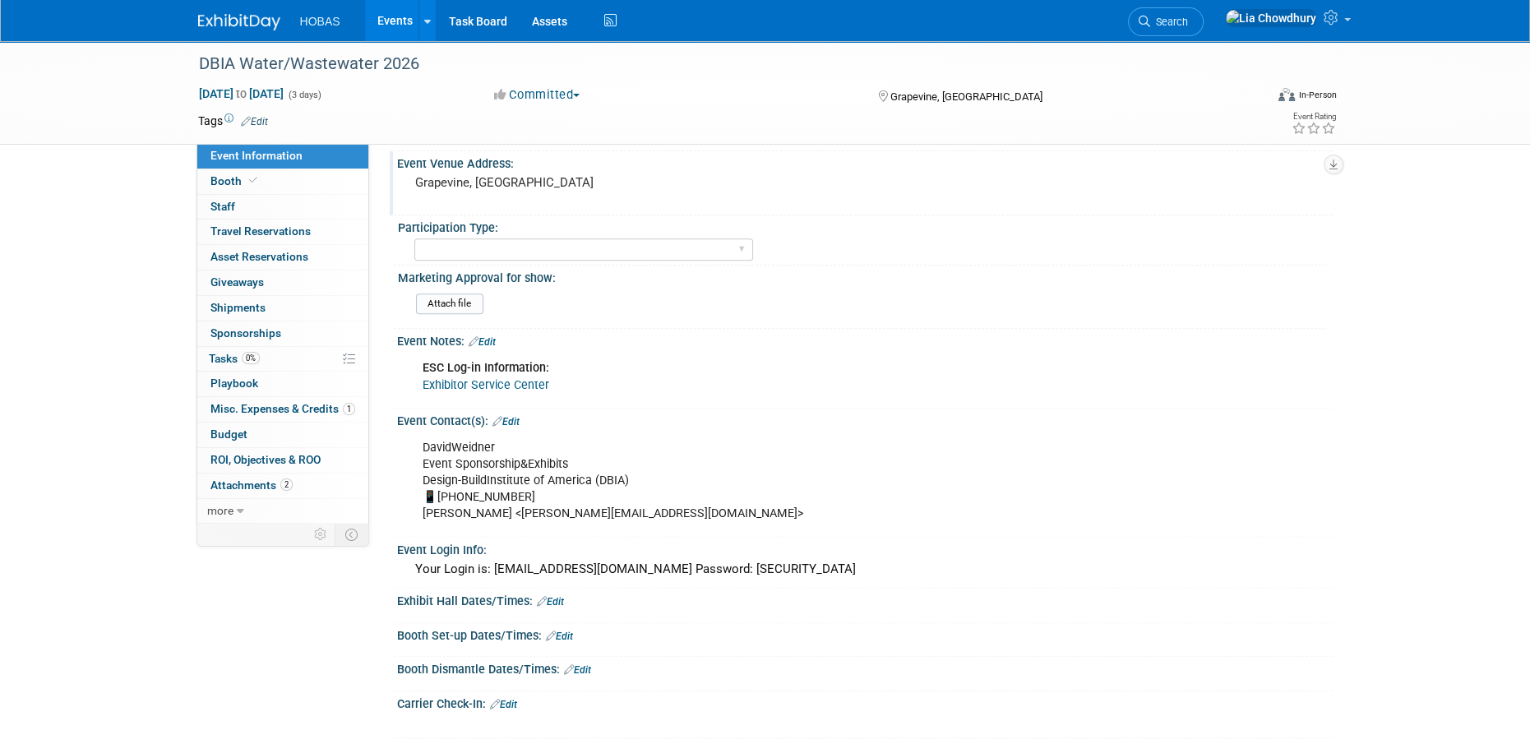
scroll to position [575, 0]
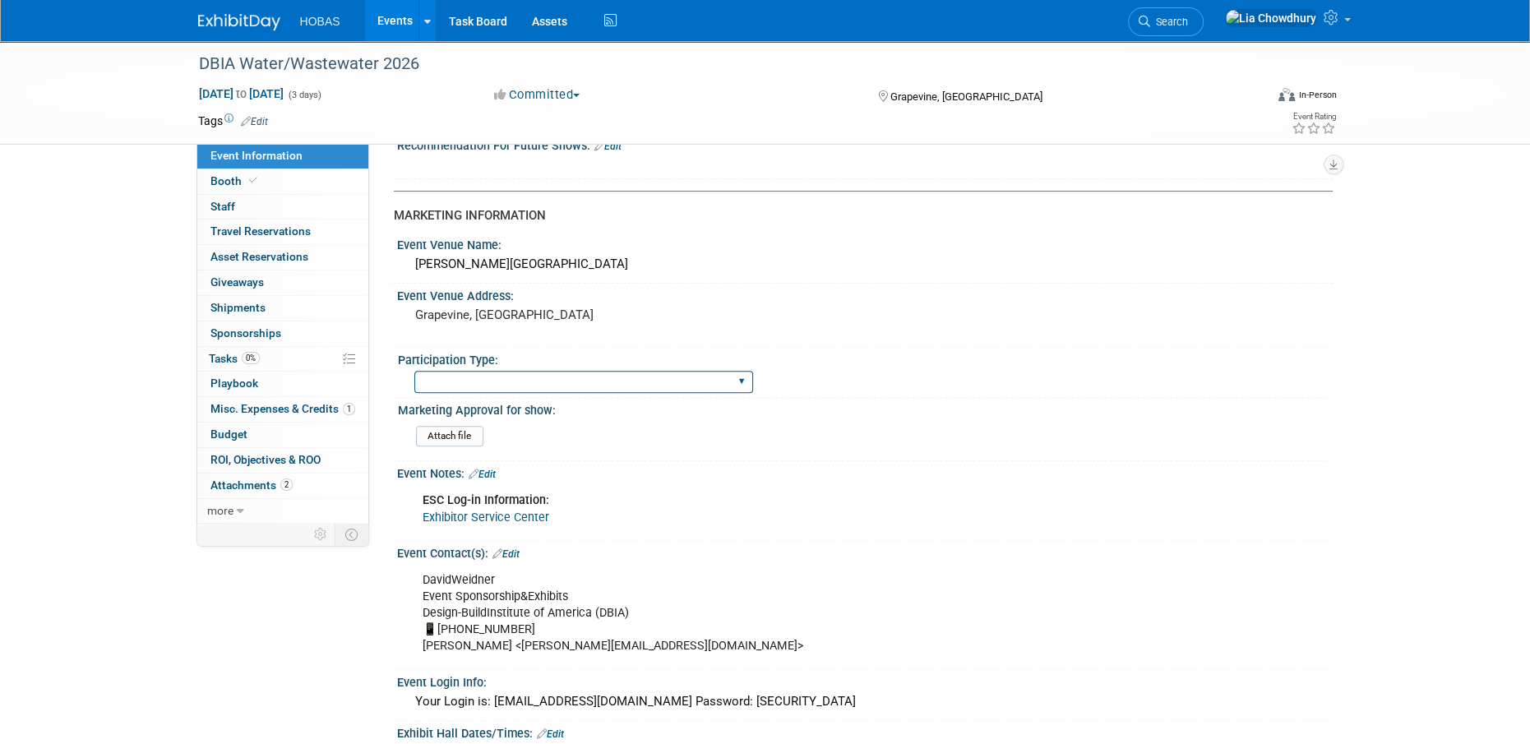
click at [503, 383] on select "Attending only Exhibiting Sponsorship only Exhibiting and Sponsoring Exhibiting…" at bounding box center [583, 382] width 339 height 22
select select "Exhibiting"
click at [414, 371] on select "Attending only Exhibiting Sponsorship only Exhibiting and Sponsoring Exhibiting…" at bounding box center [583, 382] width 339 height 22
click at [249, 181] on icon at bounding box center [253, 180] width 8 height 9
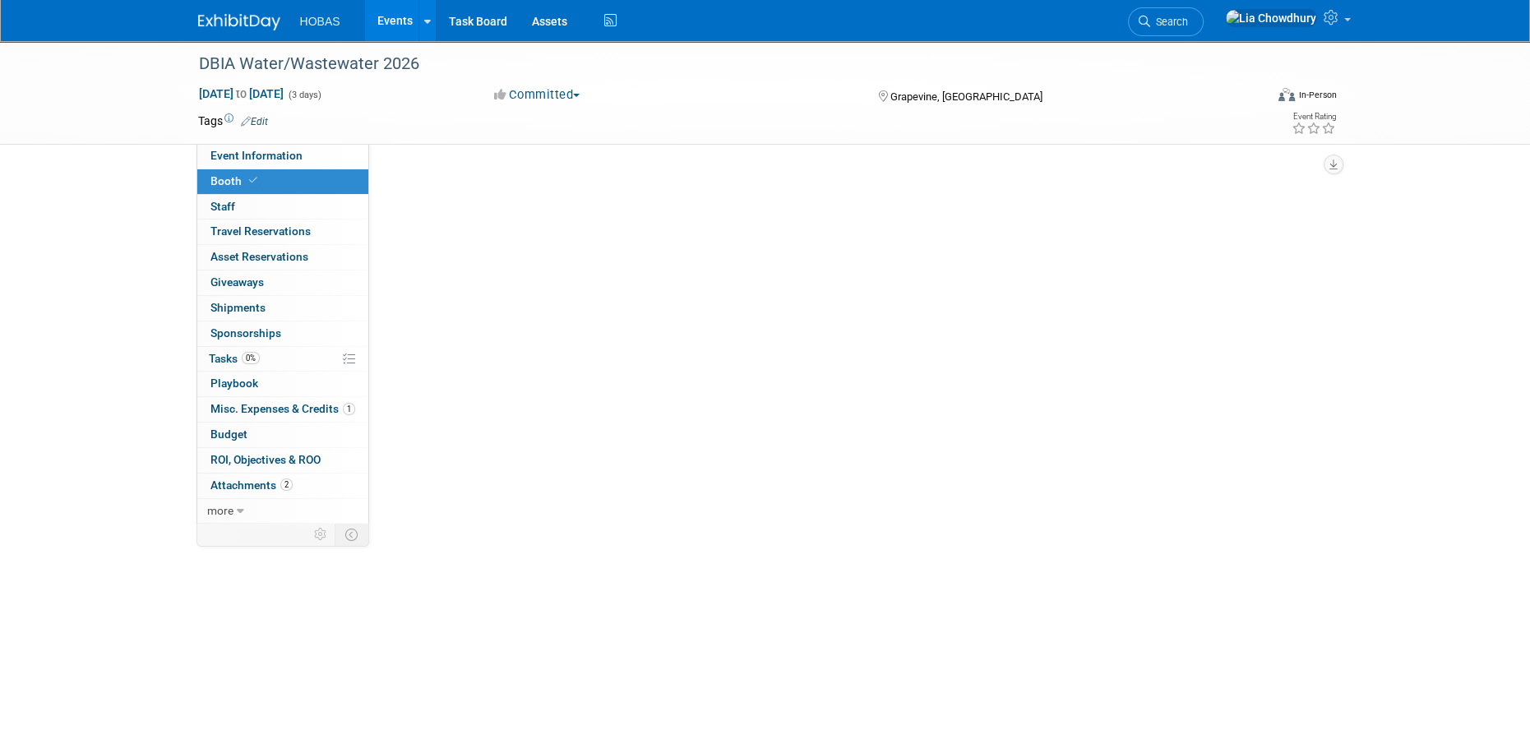
scroll to position [0, 0]
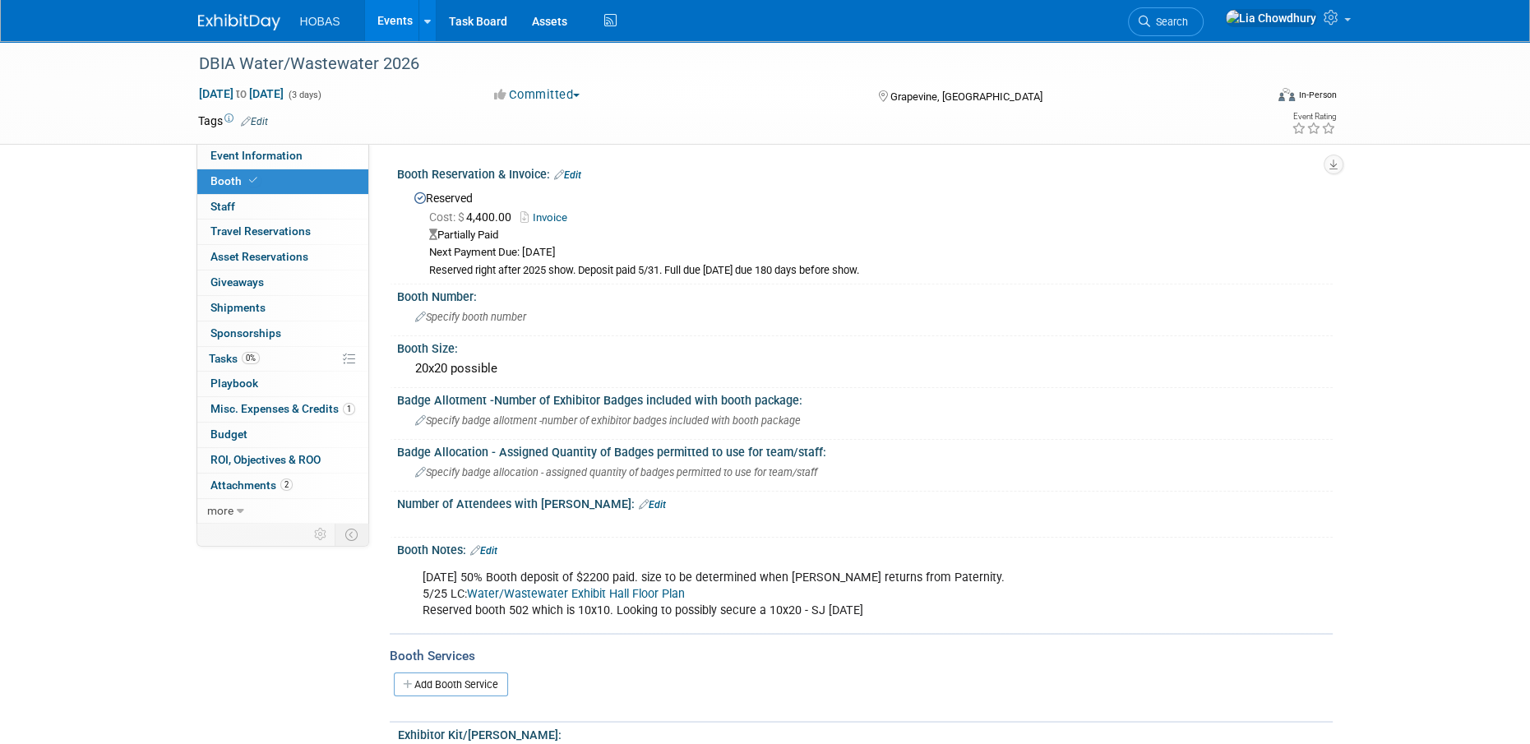
click at [553, 219] on link "Invoice" at bounding box center [547, 217] width 55 height 12
click at [478, 314] on span "Specify booth number" at bounding box center [470, 317] width 111 height 12
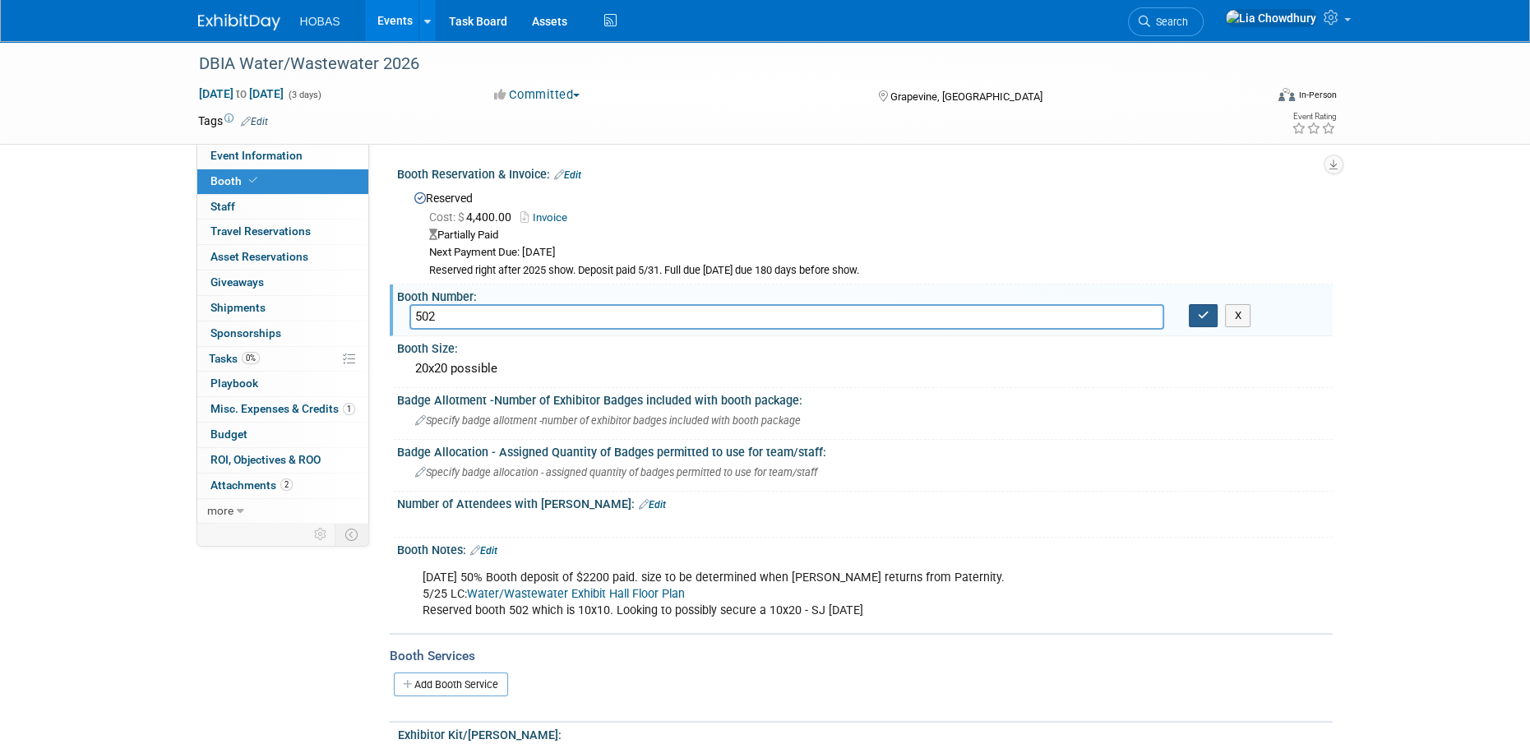
type input "502"
click at [1198, 310] on icon "button" at bounding box center [1204, 315] width 12 height 11
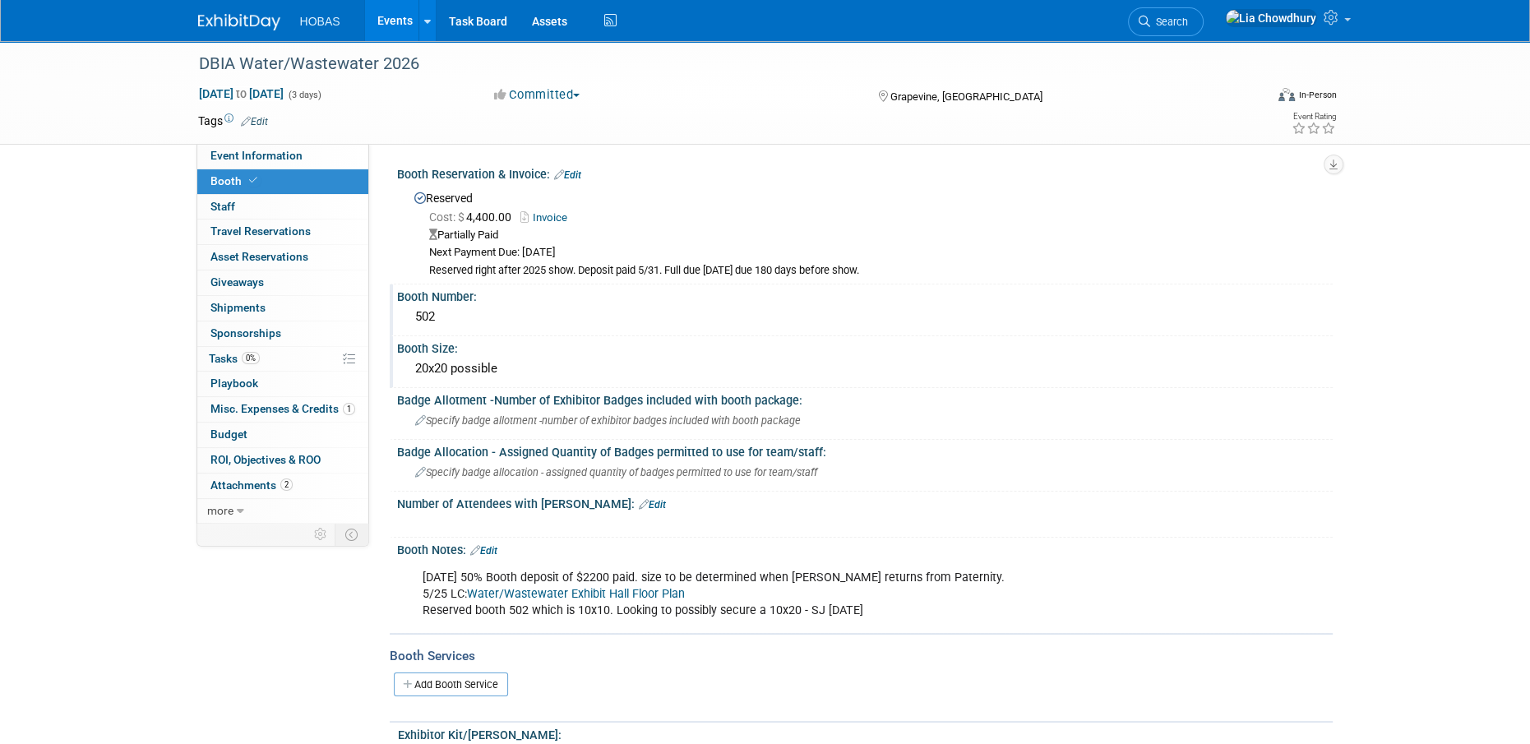
click at [427, 364] on div "20x20 possible" at bounding box center [864, 368] width 911 height 25
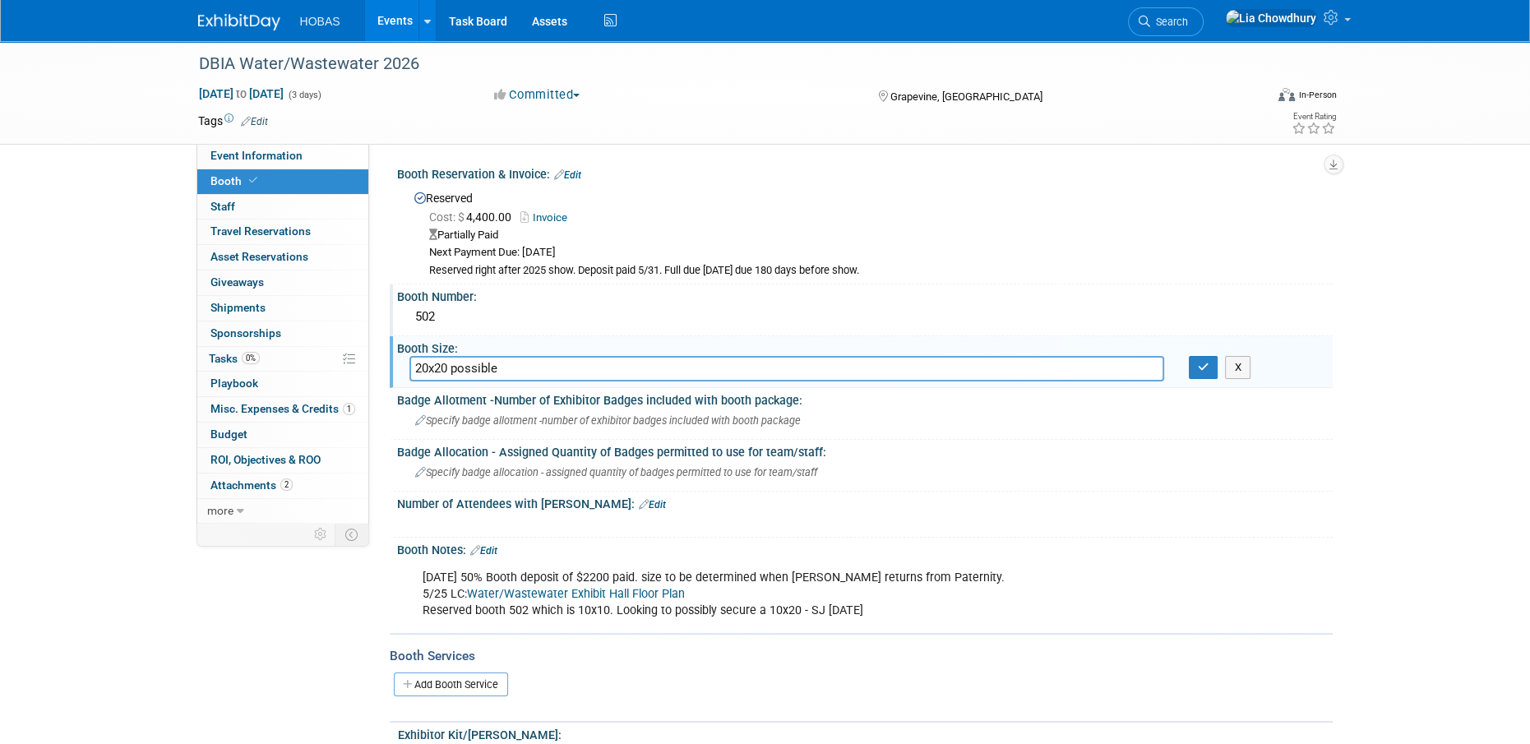
click at [418, 365] on input "20x20 possible" at bounding box center [786, 368] width 755 height 25
type input "Current 10x10. 20x20 possible"
click at [1199, 367] on icon "button" at bounding box center [1204, 367] width 12 height 11
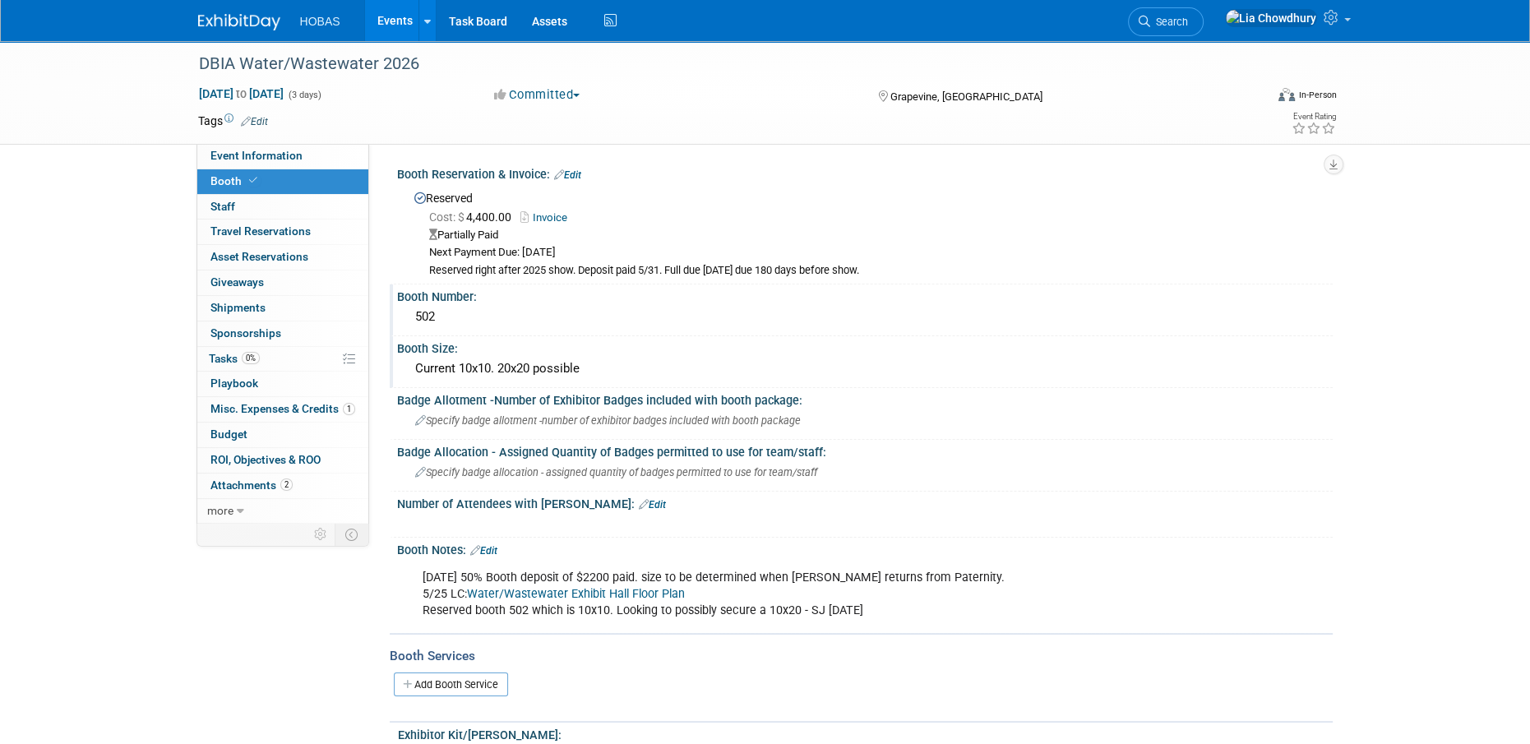
drag, startPoint x: 675, startPoint y: 266, endPoint x: 939, endPoint y: 265, distance: 264.7
click at [939, 265] on div "Reserved right after 2025 show. Deposit paid 5/31. Full due [DATE] due 180 days…" at bounding box center [874, 271] width 891 height 14
click at [713, 268] on div "Reserved right after 2025 show. Deposit paid 5/31. Full due [DATE] due 180 days…" at bounding box center [874, 271] width 891 height 14
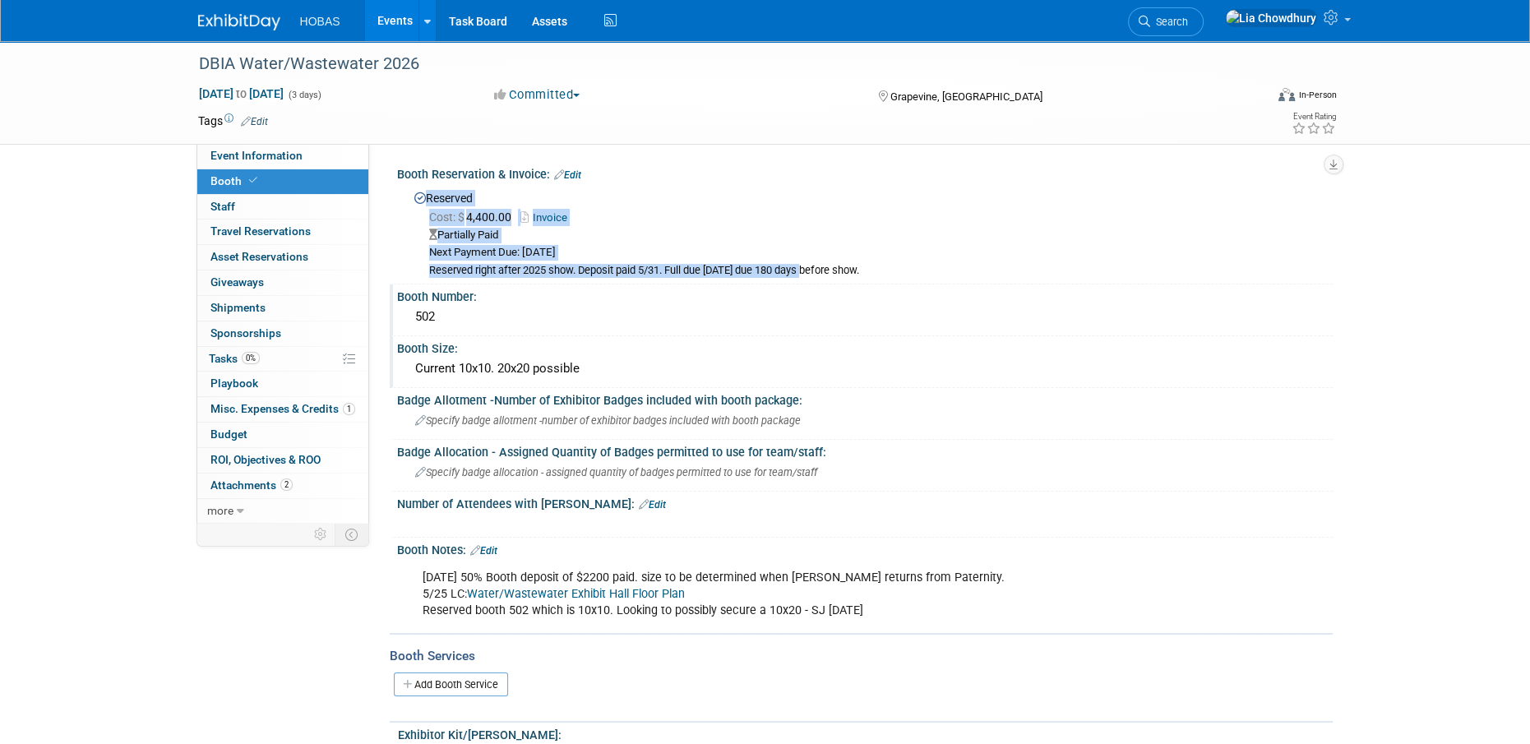
drag, startPoint x: 671, startPoint y: 269, endPoint x: 935, endPoint y: 280, distance: 264.1
click at [935, 280] on div "Booth Reservation & Invoice: Edit Reserved Cost: $ 4,400.00 Invoice Partially P…" at bounding box center [861, 223] width 943 height 122
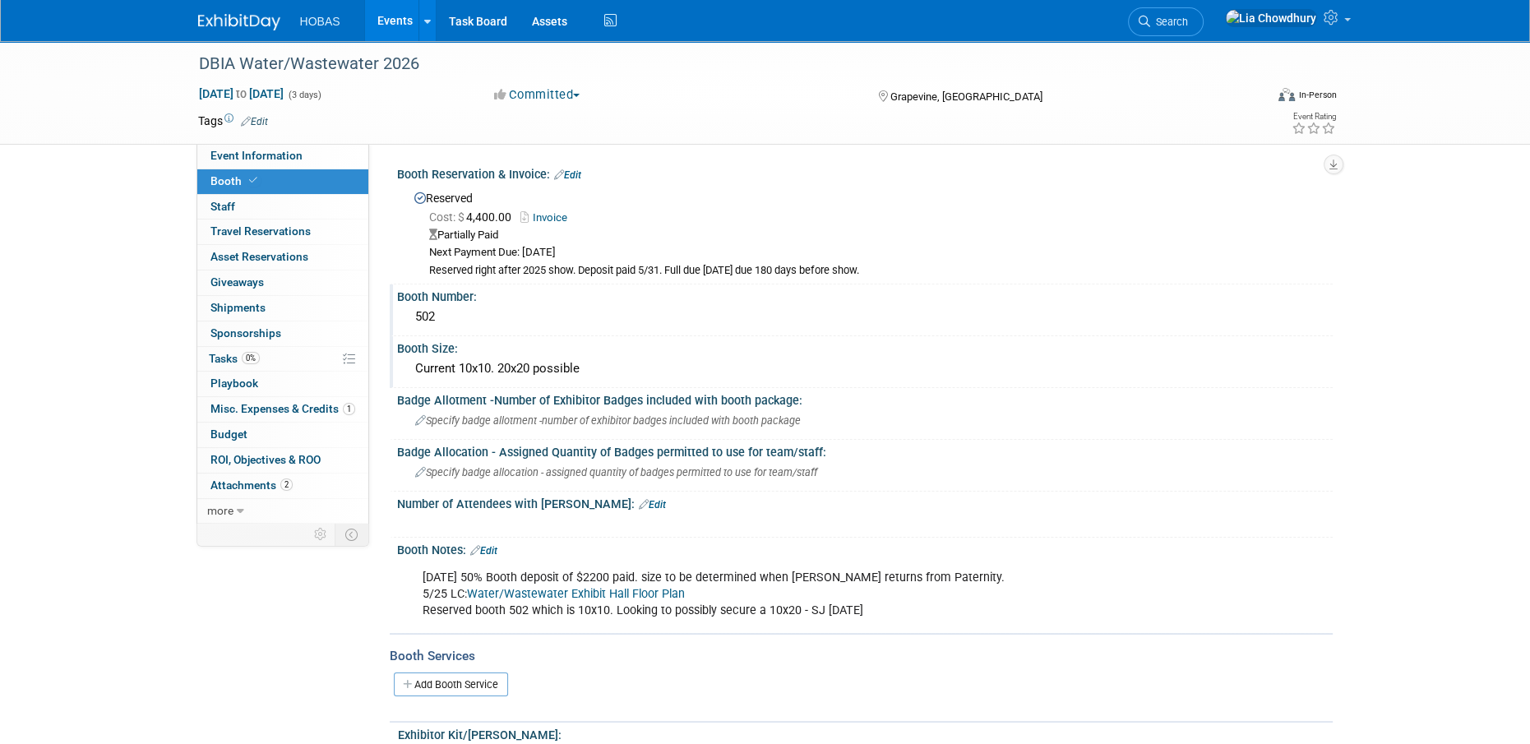
click at [768, 267] on div "Reserved right after 2025 show. Deposit paid 5/31. Full due [DATE] due 180 days…" at bounding box center [874, 271] width 891 height 14
drag, startPoint x: 729, startPoint y: 273, endPoint x: 970, endPoint y: 275, distance: 240.8
click at [970, 275] on div "Reserved right after 2025 show. Deposit paid 5/31. Full due [DATE] due 180 days…" at bounding box center [874, 271] width 891 height 14
copy div "Full due [DATE] due 180 days before show."
click at [572, 175] on link "Edit" at bounding box center [567, 175] width 27 height 12
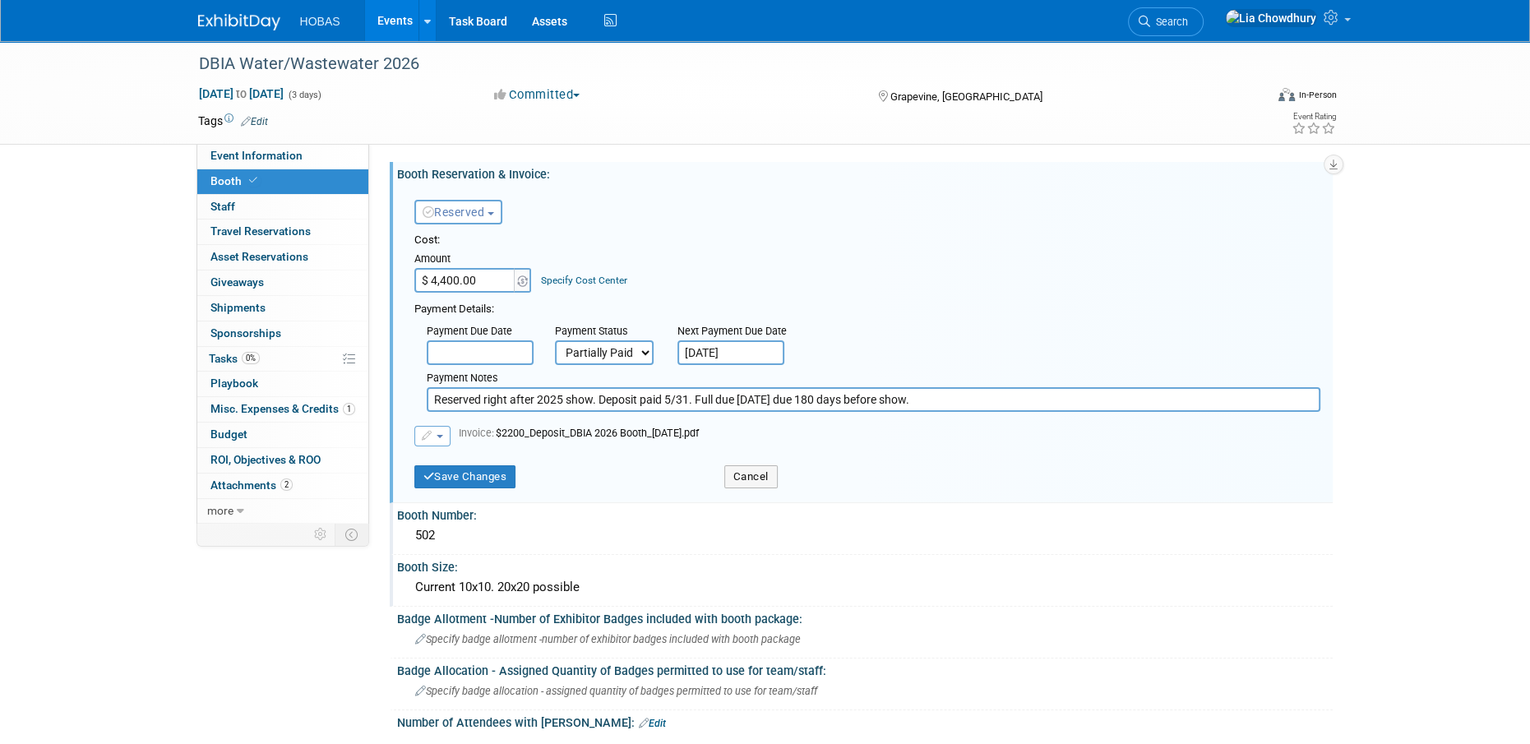
click at [980, 396] on input "Reserved right after 2025 show. Deposit paid 5/31. Full due [DATE] due 180 days…" at bounding box center [873, 399] width 893 height 25
type input "Reserved right after 2025 show. Deposit paid 5/31. Full due [DATE] due 180 days…"
click at [479, 471] on button "Save Changes" at bounding box center [465, 476] width 102 height 23
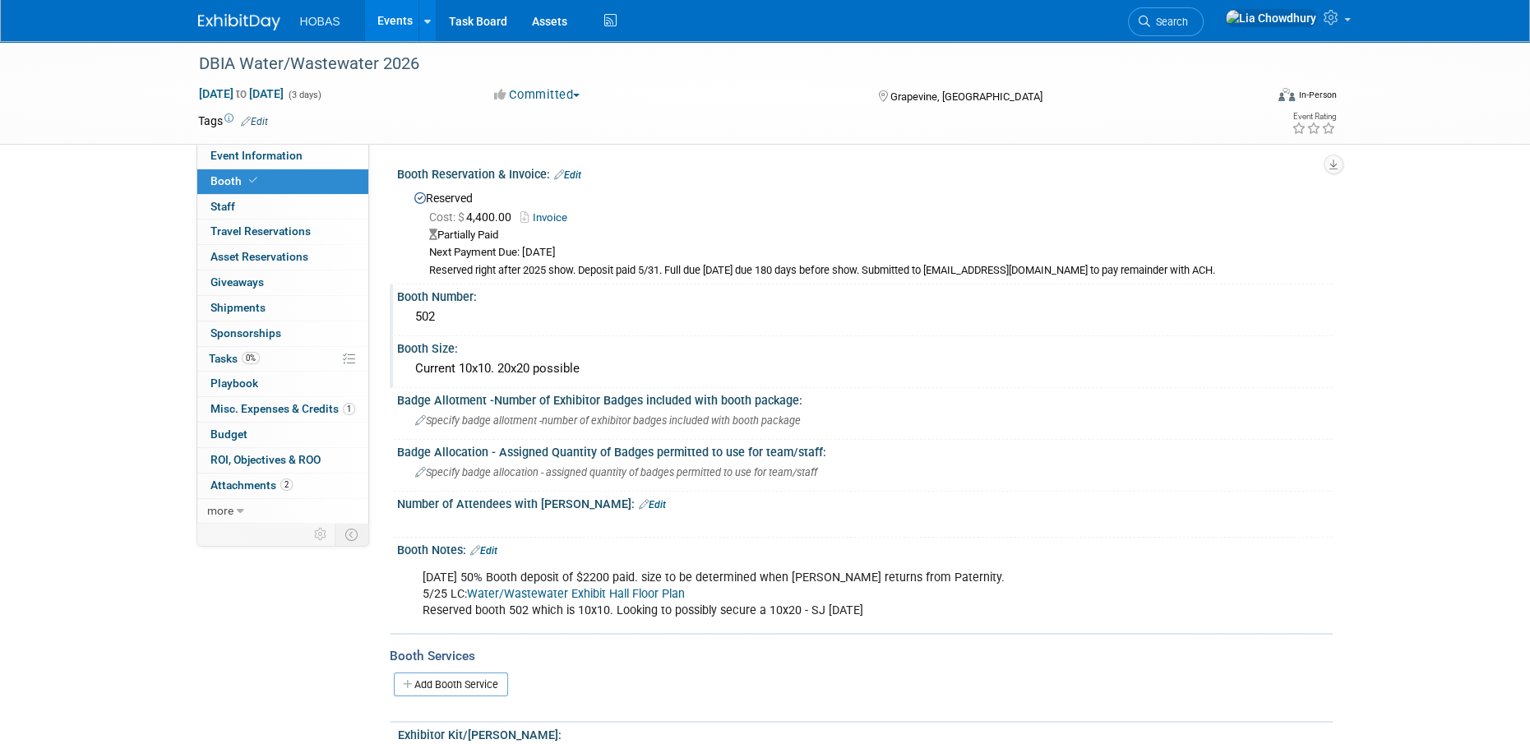
click at [547, 364] on div "Current 10x10. 20x20 possible" at bounding box center [864, 368] width 911 height 25
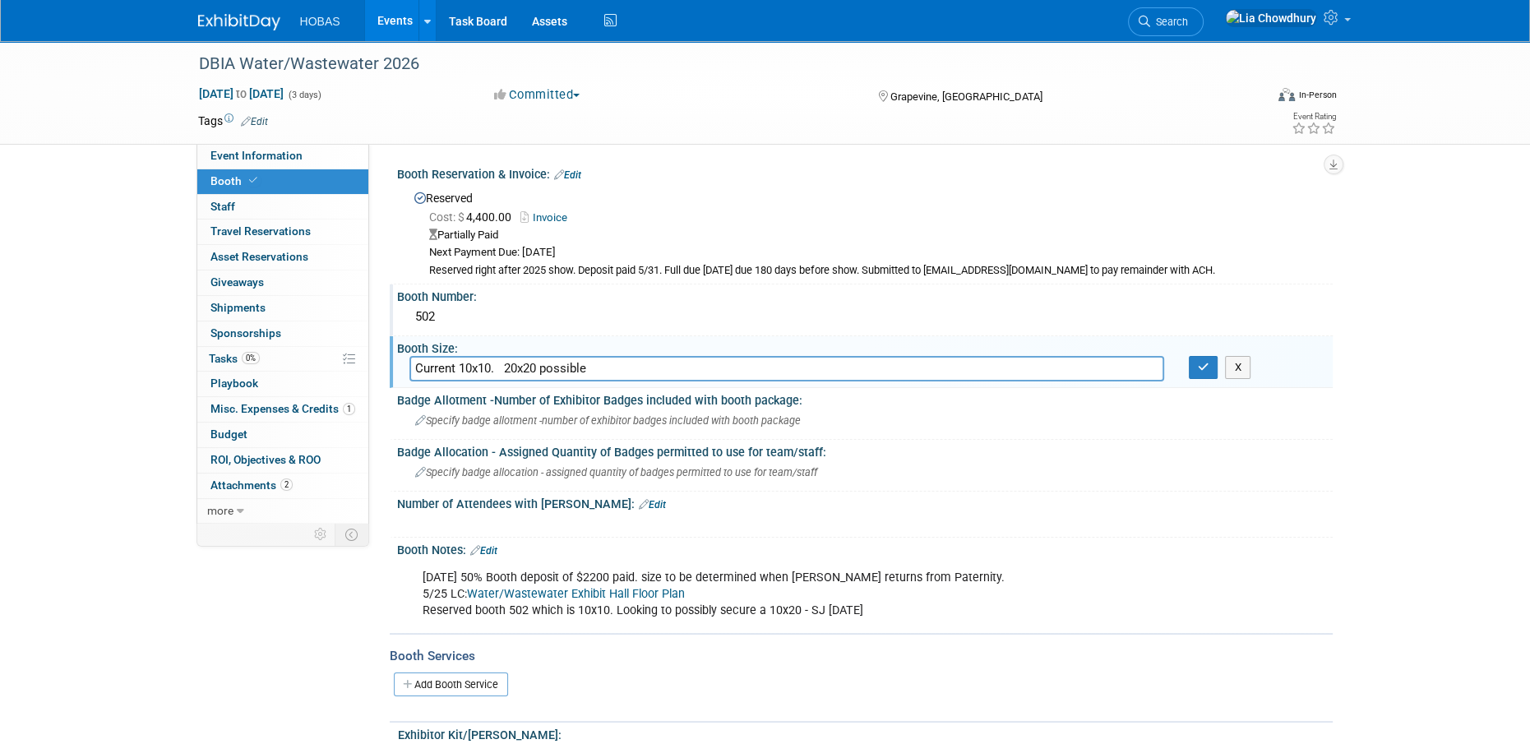
drag, startPoint x: 508, startPoint y: 367, endPoint x: 901, endPoint y: 366, distance: 392.9
click at [901, 366] on input "Current 10x10. 20x20 possible" at bounding box center [786, 368] width 755 height 25
type input "Current 10x10."
click at [1200, 368] on icon "button" at bounding box center [1204, 367] width 12 height 11
